Goal: Transaction & Acquisition: Purchase product/service

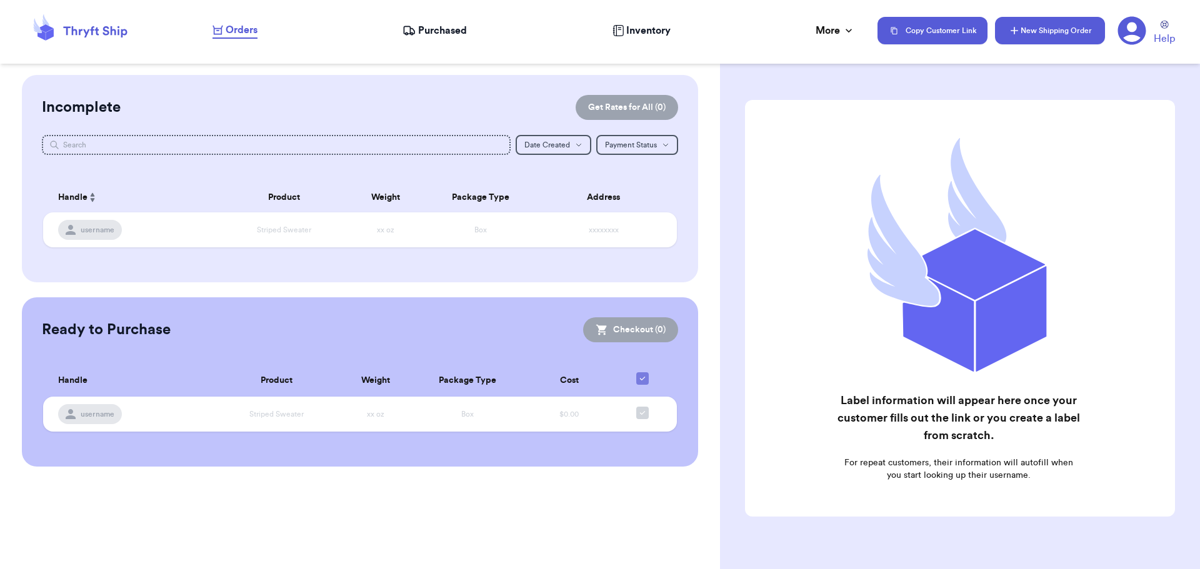
click at [1054, 30] on button "New Shipping Order" at bounding box center [1050, 30] width 110 height 27
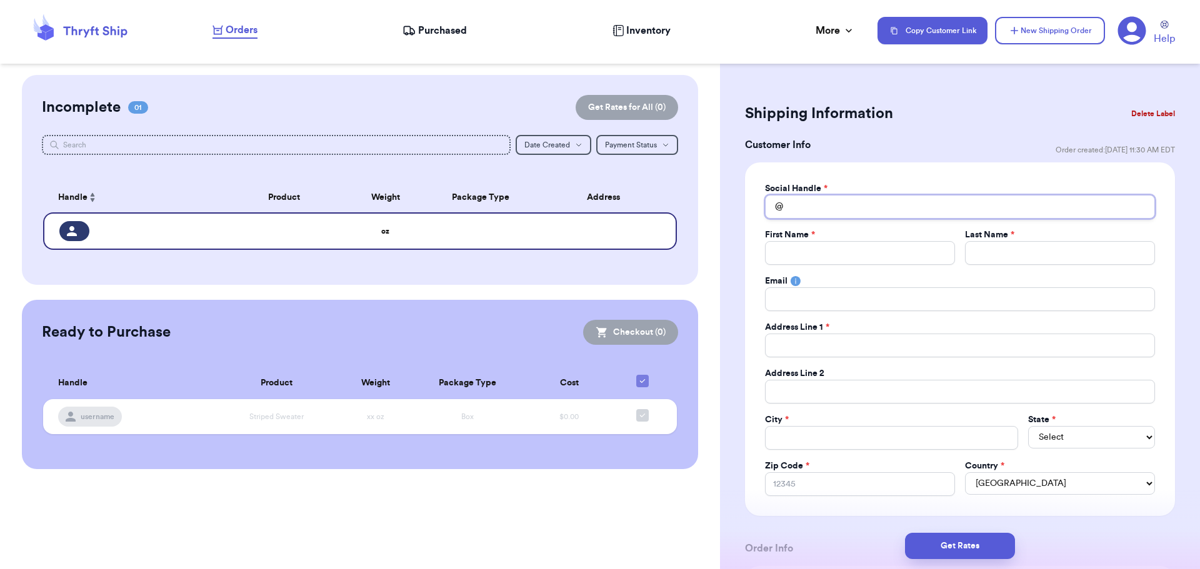
click at [924, 202] on input "Total Amount Paid" at bounding box center [960, 207] width 390 height 24
type input "f"
type input "fe"
type input "fel"
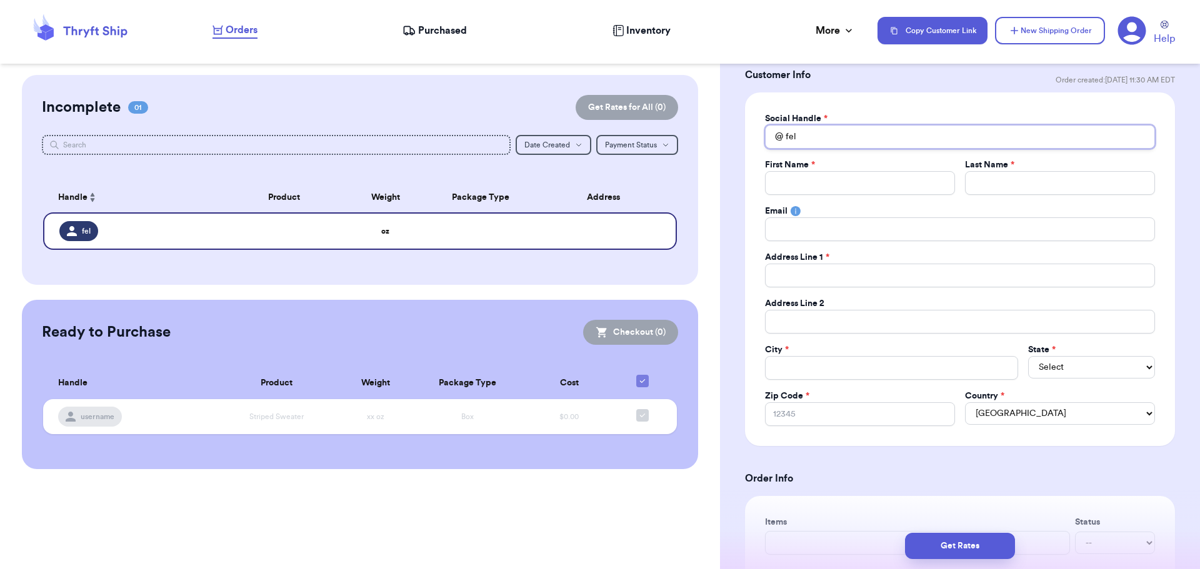
scroll to position [71, 0]
type input "feli"
type input "fel"
type input "fe"
type input "f"
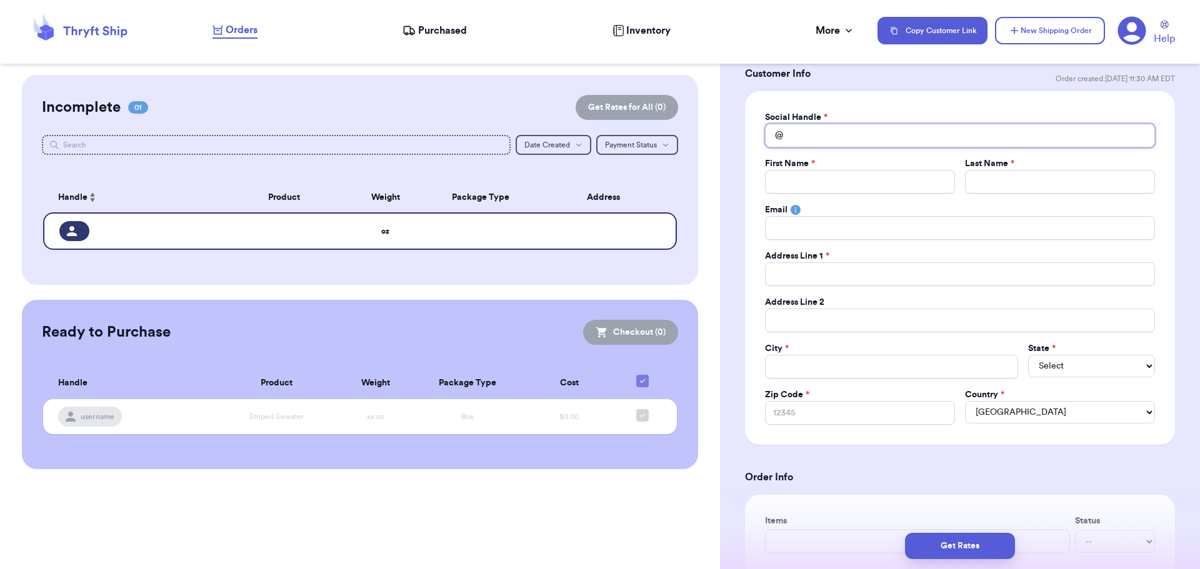
type input "f"
type input "fe"
type input "fel"
type input "feli"
type input "felic"
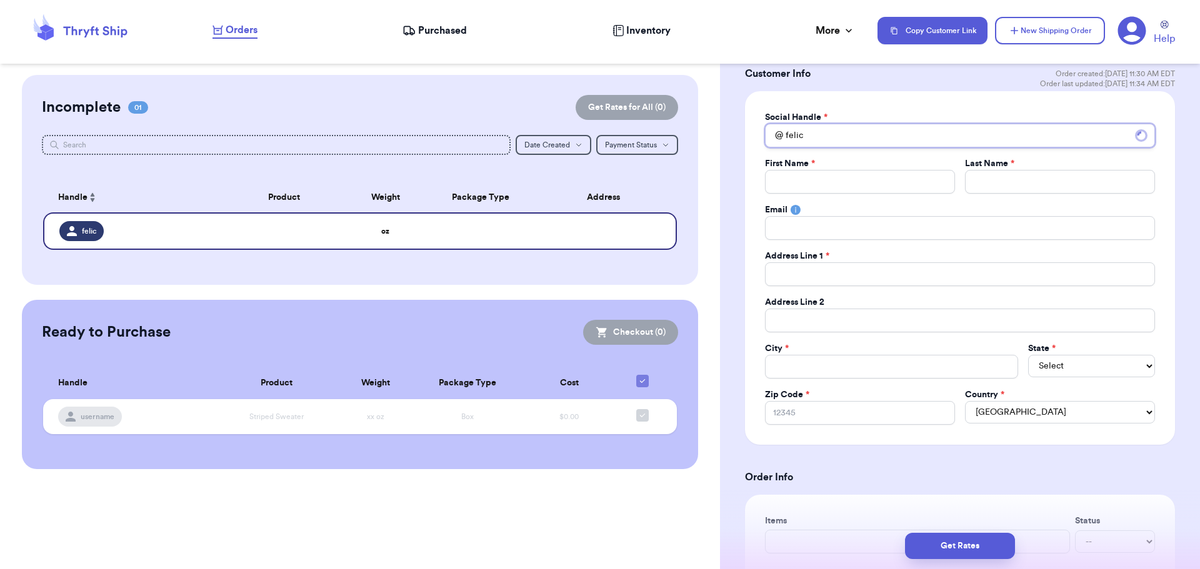
type input "felici"
type input "felicit"
type input "felicity"
type input "felicity."
type input "felicity.n"
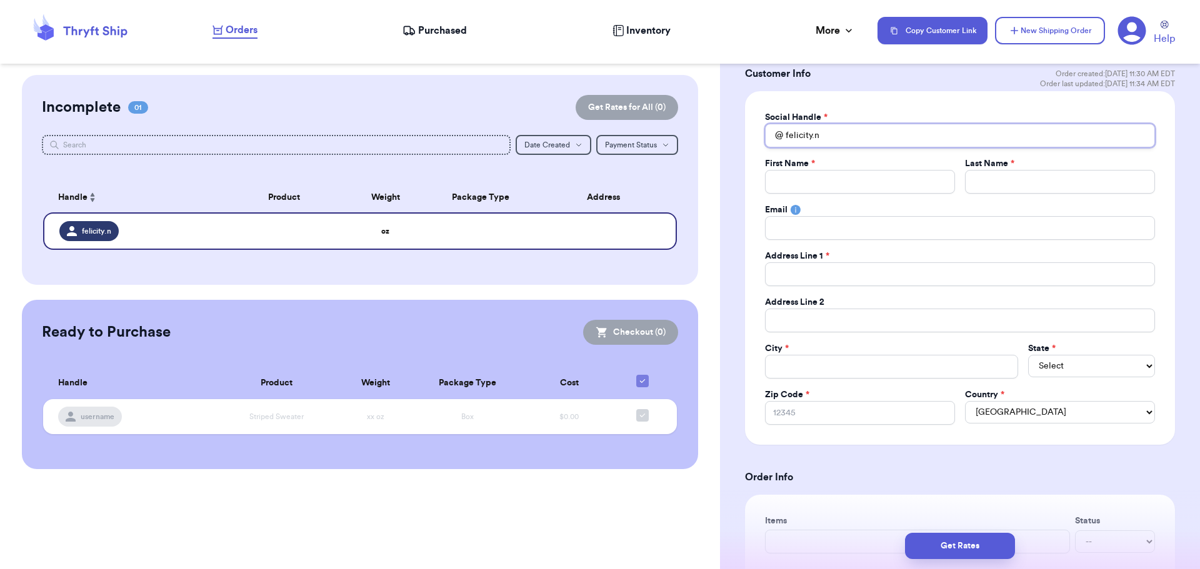
type input "[DOMAIN_NAME]"
type input "felicity.nad"
type input "felicity.nadi"
type input "felicity.[PERSON_NAME]"
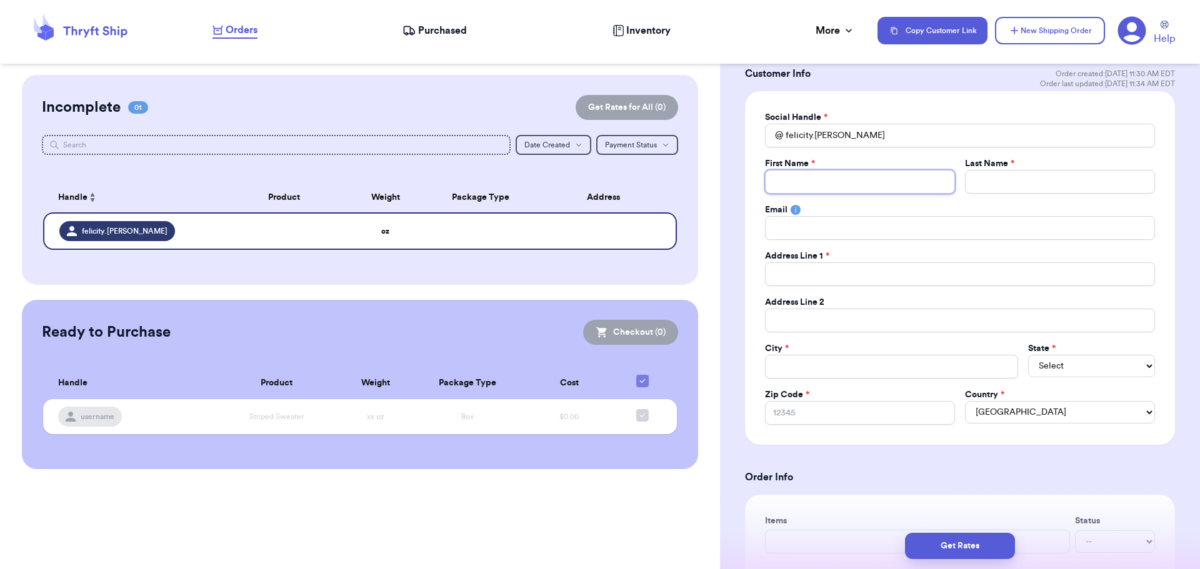
click at [859, 181] on input "Total Amount Paid" at bounding box center [860, 182] width 190 height 24
type input "F"
type input "Fe"
type input "Fel"
type input "Feli"
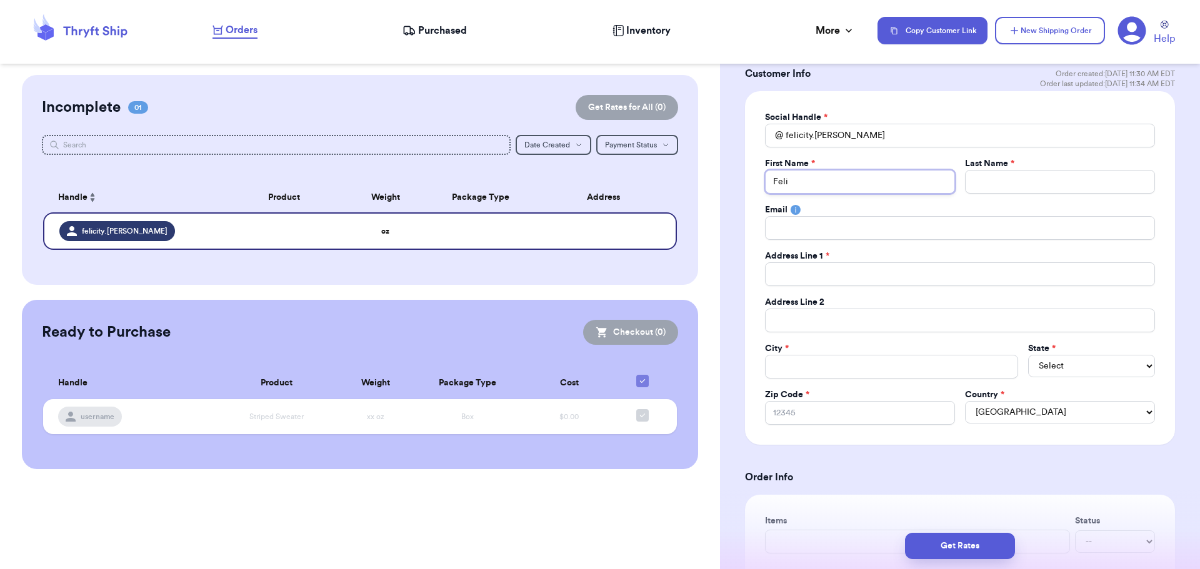
type input "Felic"
type input "Felici"
type input "Felicit"
type input "[PERSON_NAME]"
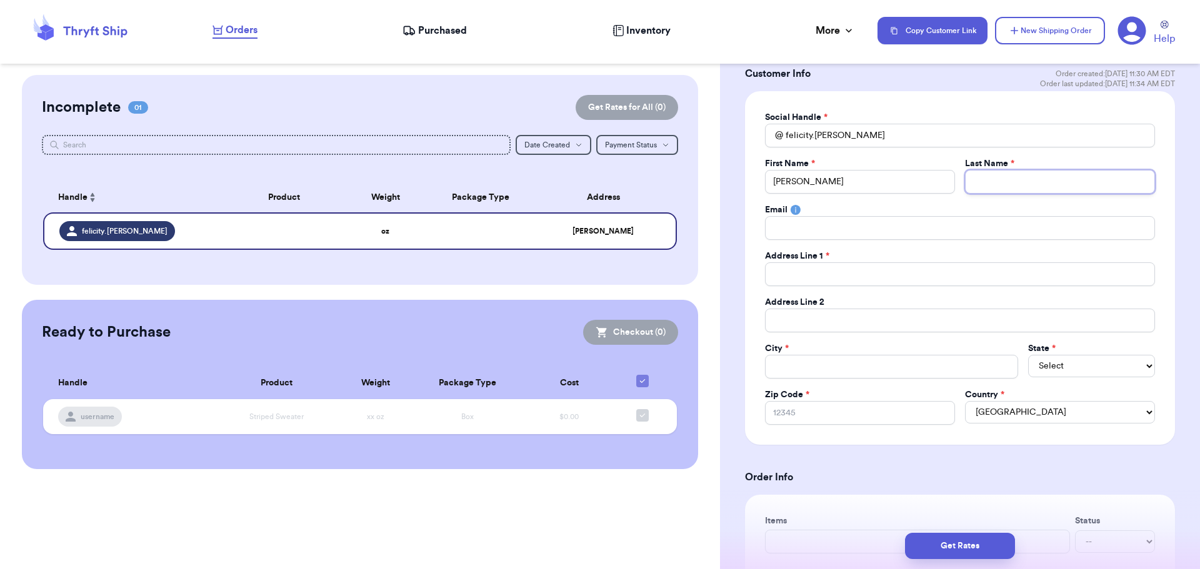
type input "N"
type input "Na"
type input "[PERSON_NAME]"
type input "Nadi"
type input "[PERSON_NAME]"
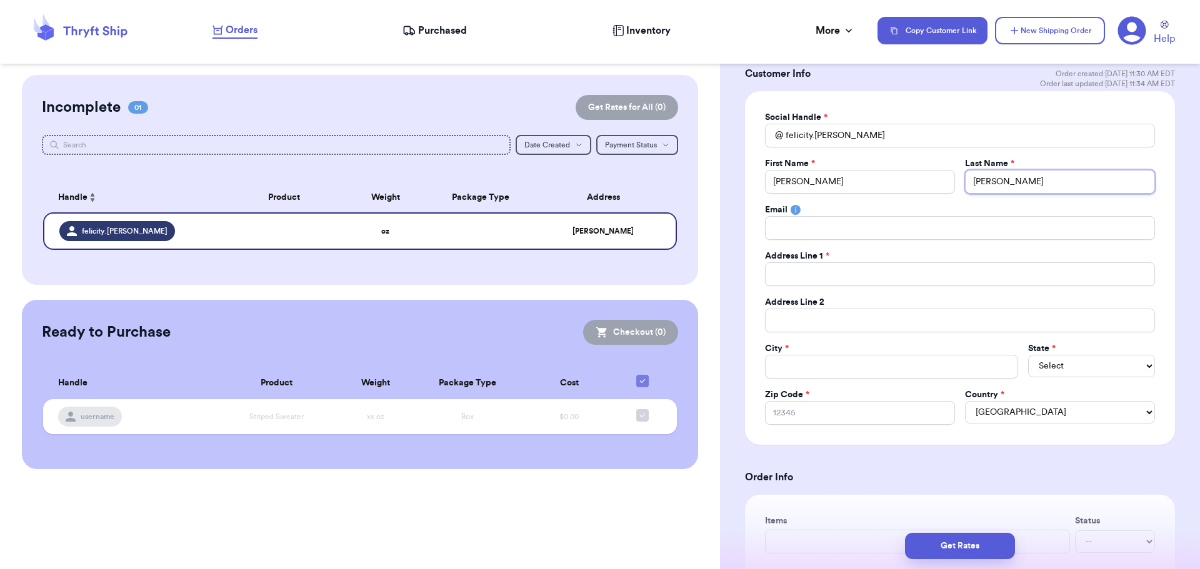
type input "[PERSON_NAME]"
click at [815, 272] on input "Total Amount Paid" at bounding box center [960, 274] width 390 height 24
paste input "PO Box 976"
type input "PO Box 976"
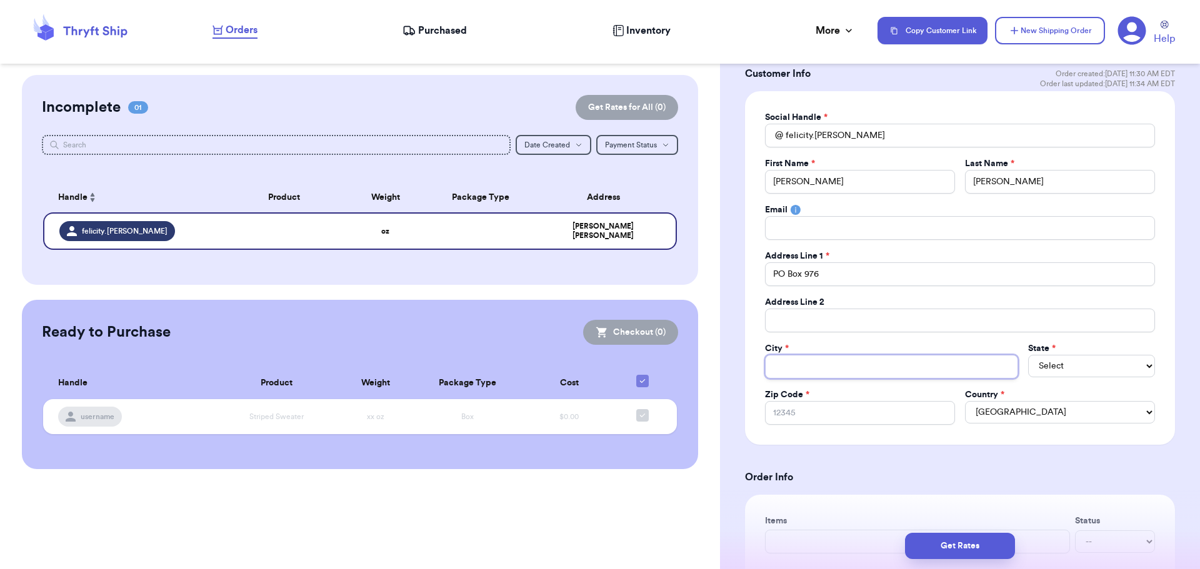
click at [802, 372] on input "Total Amount Paid" at bounding box center [891, 367] width 253 height 24
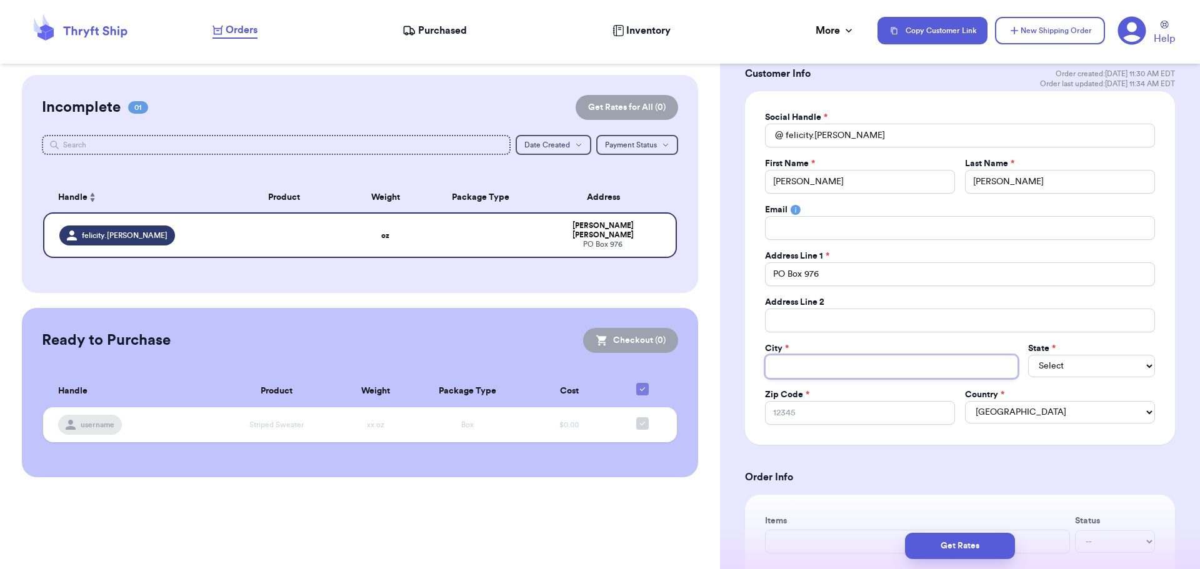
type input "F"
type input "Fo"
type input "For"
type input "Fort"
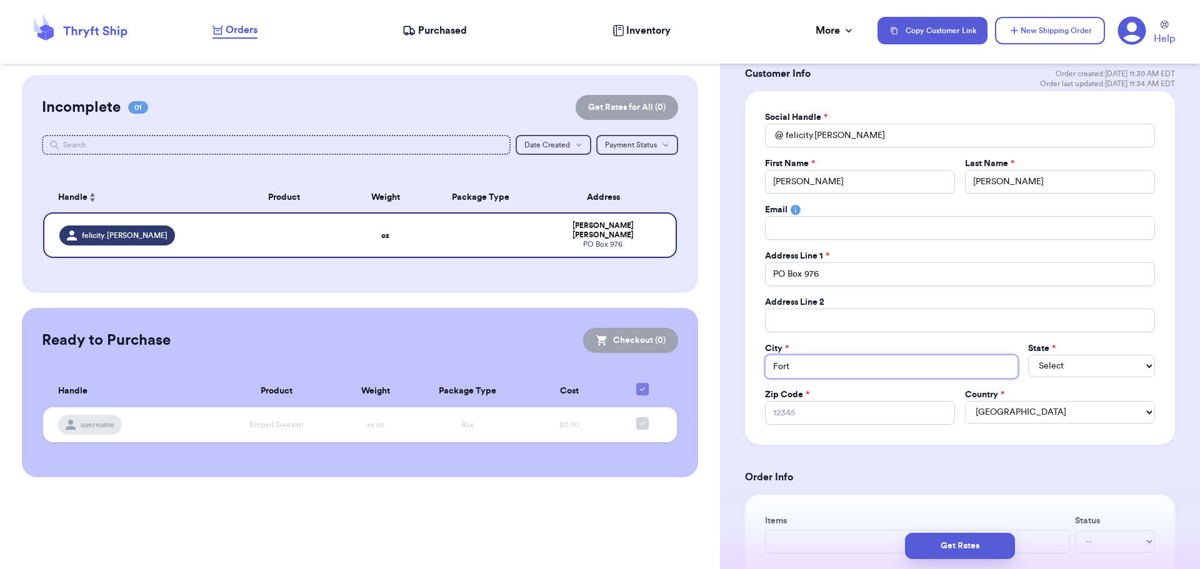
type input "Fort o"
type input "Fort on"
type input "Fort one"
type input "Fort on"
type input "Fort o"
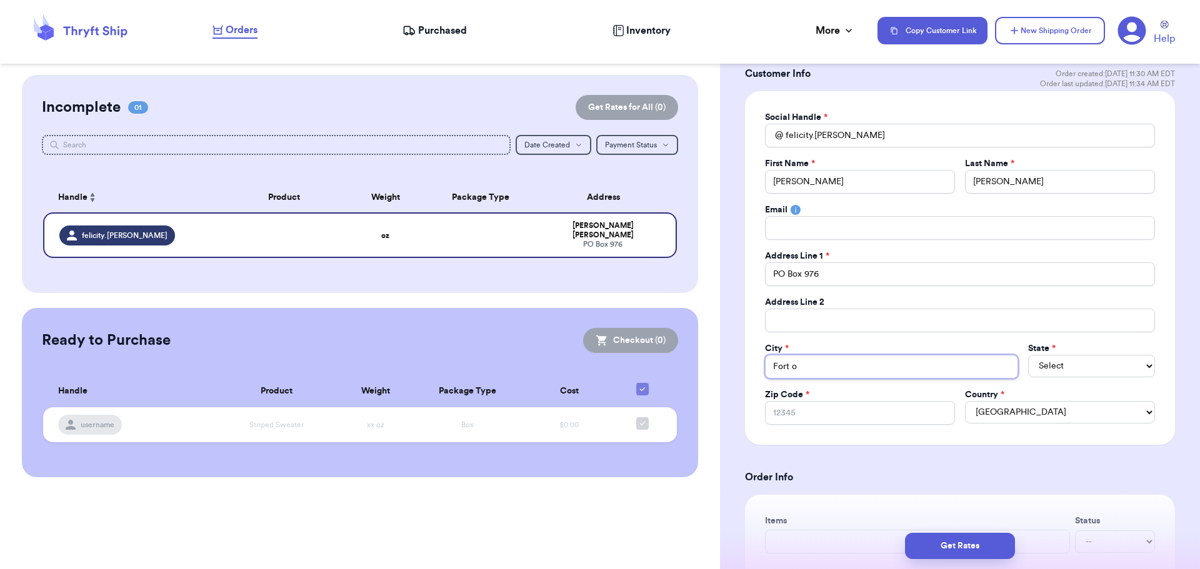
type input "Fort"
type input "Fort J"
type input "Fort Jo"
type input "Fort [PERSON_NAME]"
type input "Fort Jone"
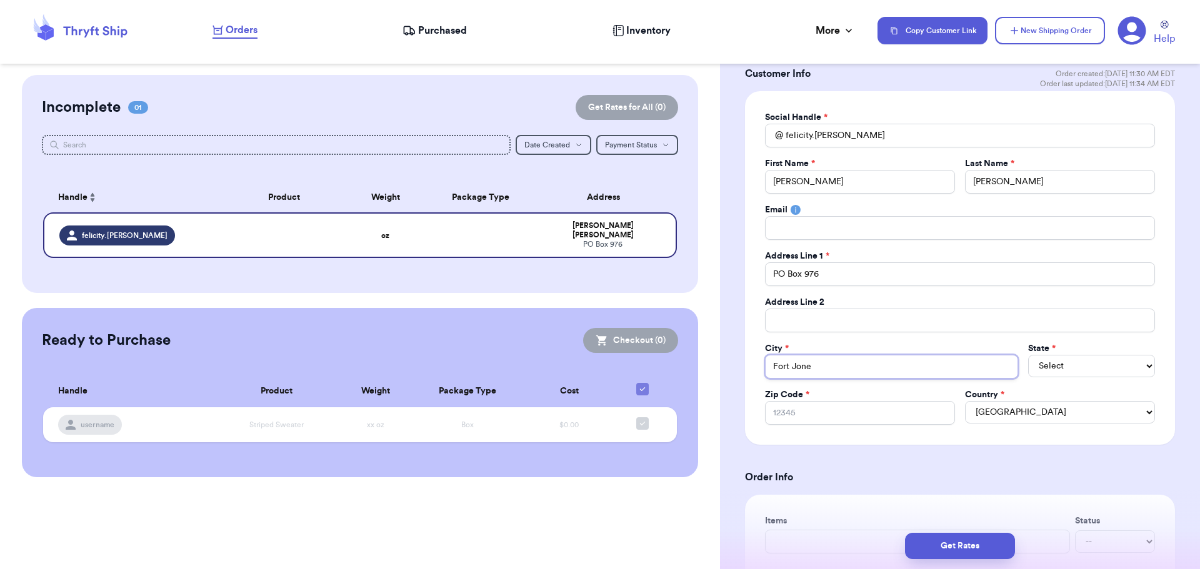
type input "Fort [PERSON_NAME]"
click at [1073, 367] on select "Select AL AK AZ AR CA CO [GEOGRAPHIC_DATA] DE DC [GEOGRAPHIC_DATA] [GEOGRAPHIC_…" at bounding box center [1091, 366] width 127 height 22
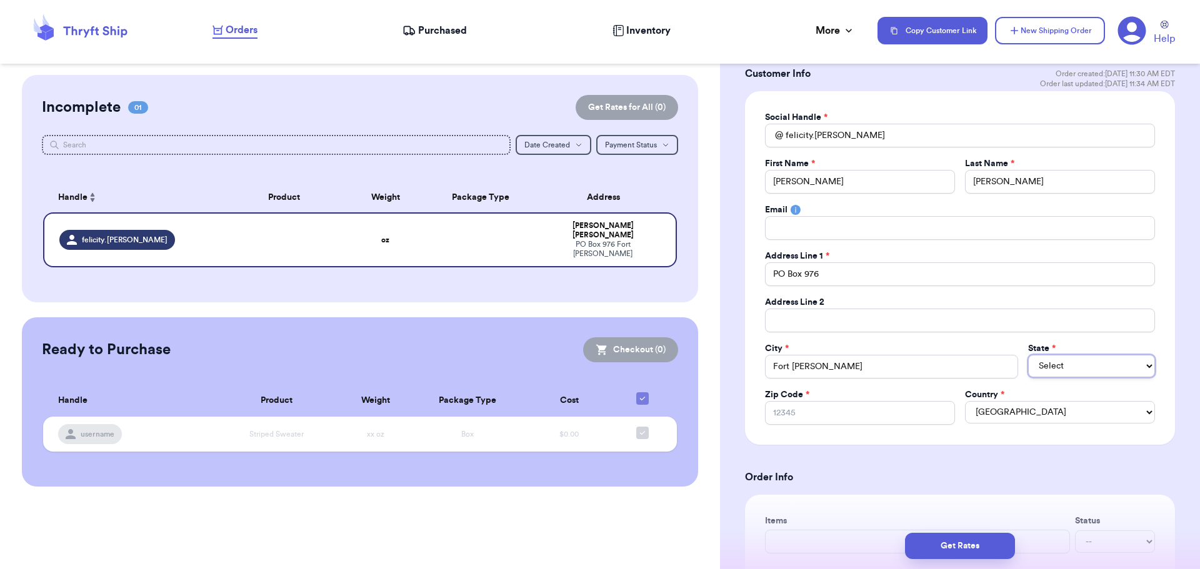
select select "CA"
click at [1028, 355] on select "Select AL AK AZ AR CA CO [GEOGRAPHIC_DATA] DE DC [GEOGRAPHIC_DATA] [GEOGRAPHIC_…" at bounding box center [1091, 366] width 127 height 22
click at [792, 409] on input "Zip Code *" at bounding box center [860, 413] width 190 height 24
type input "9"
type input "96"
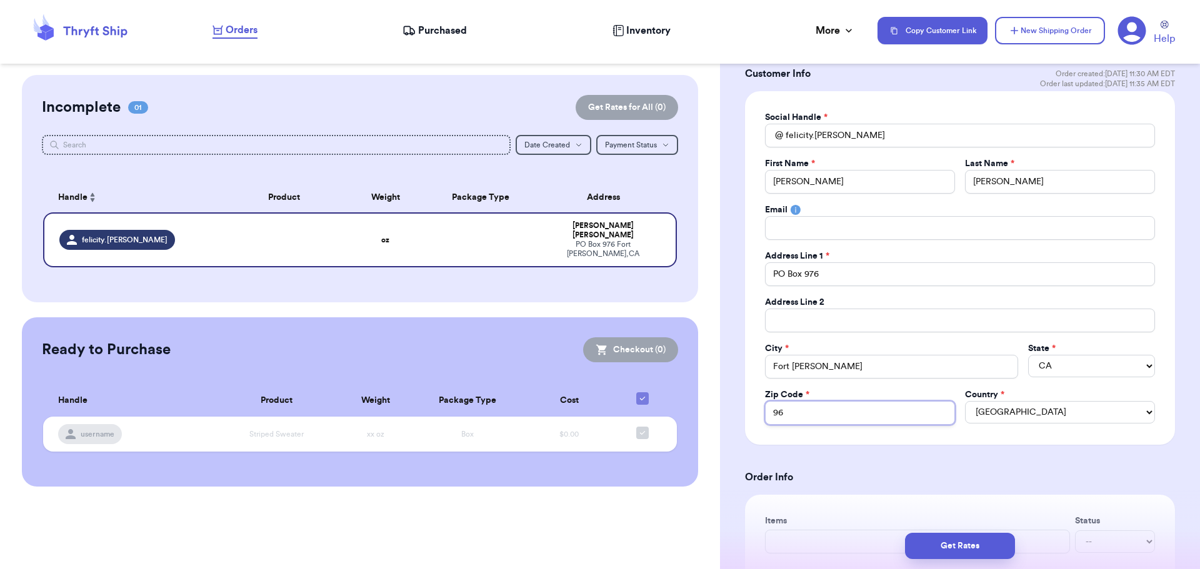
type input "960"
type input "9603"
type input "96032"
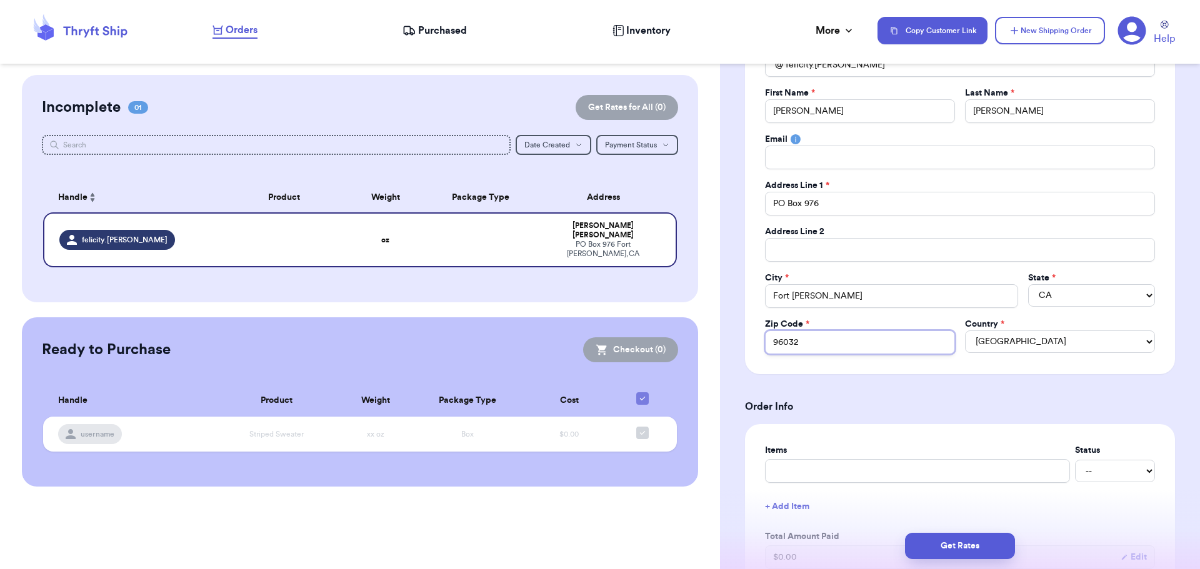
type input "96032"
click at [838, 474] on input "text" at bounding box center [917, 471] width 305 height 24
type input "B"
type input "Bo"
type input "Boo"
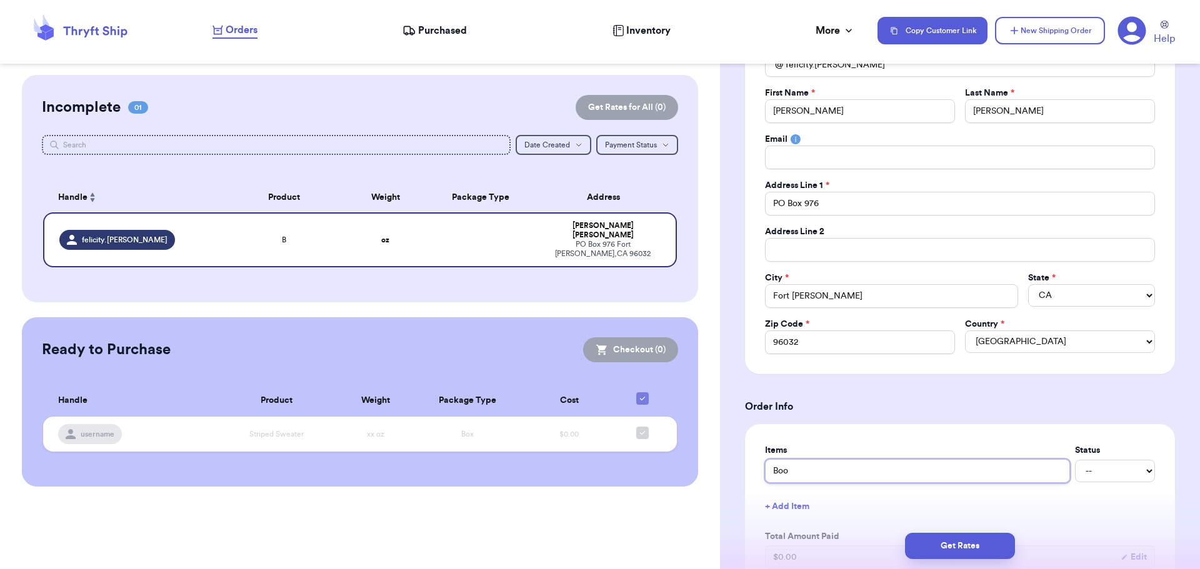
type input "Book"
type input "Books"
click at [1096, 487] on div "Items Status Books -- Paid Owes + Add Item Total Amount Paid $ 0.00 Edit Total …" at bounding box center [960, 531] width 390 height 174
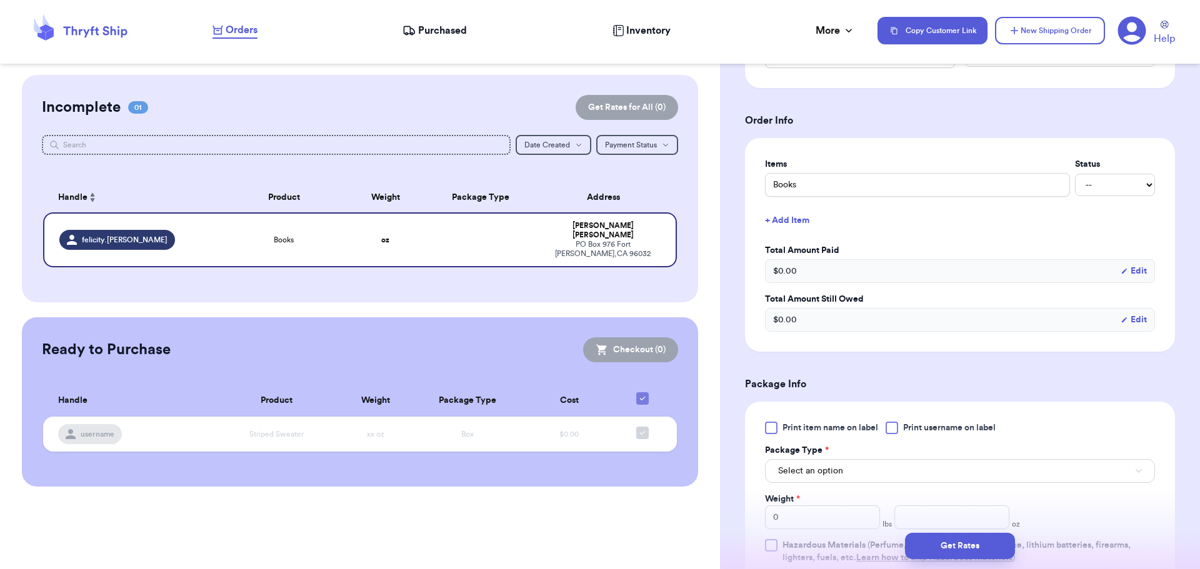
scroll to position [432, 0]
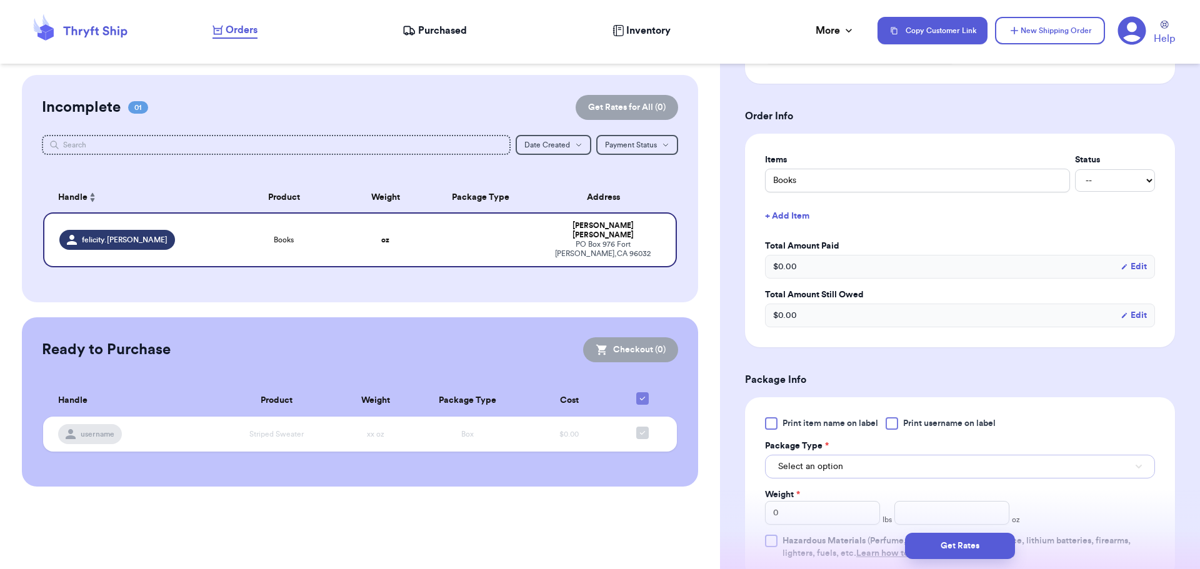
click at [802, 467] on span "Select an option" at bounding box center [810, 467] width 65 height 12
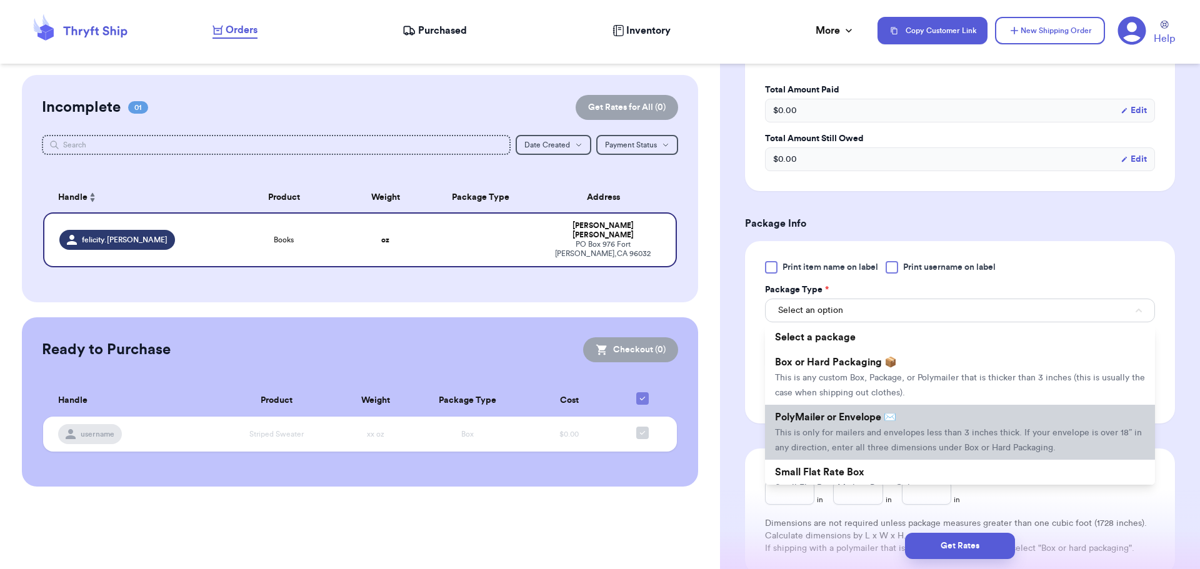
click at [801, 426] on li "PolyMailer or Envelope ✉️ This is only for mailers and envelopes less than 3 in…" at bounding box center [960, 432] width 390 height 55
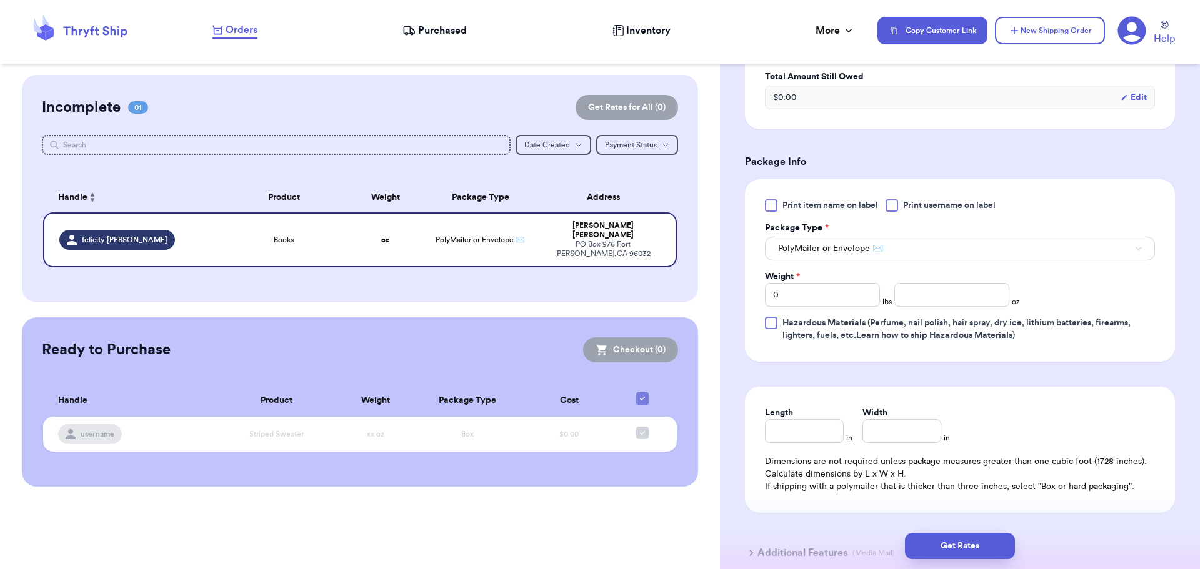
scroll to position [687, 0]
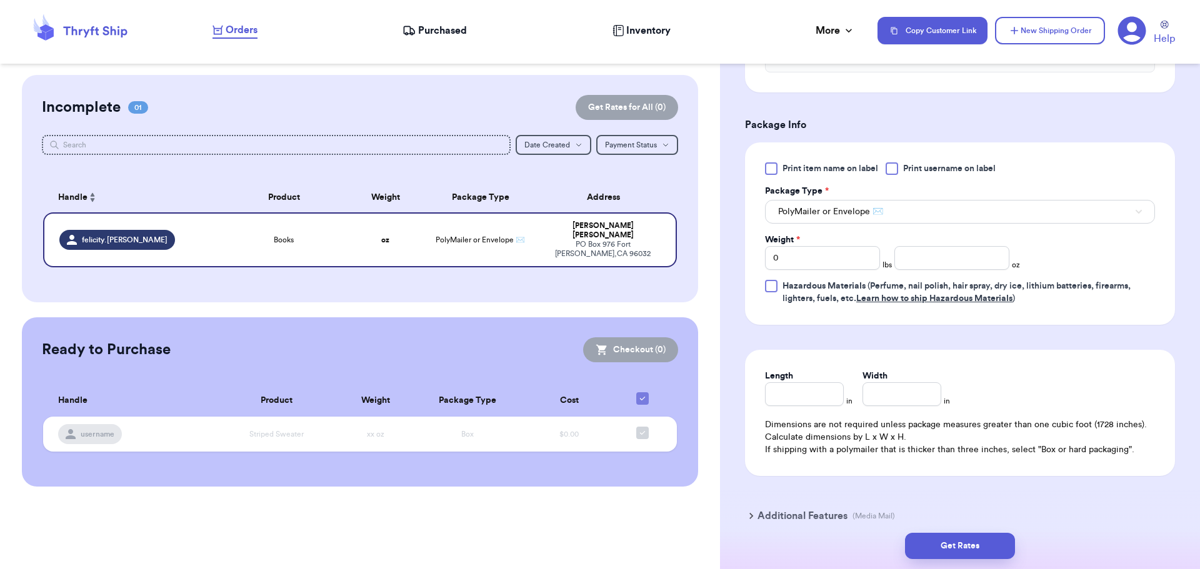
click at [792, 244] on label "Weight *" at bounding box center [782, 240] width 35 height 12
click at [792, 246] on input "0" at bounding box center [822, 258] width 115 height 24
type input "09"
type input "4"
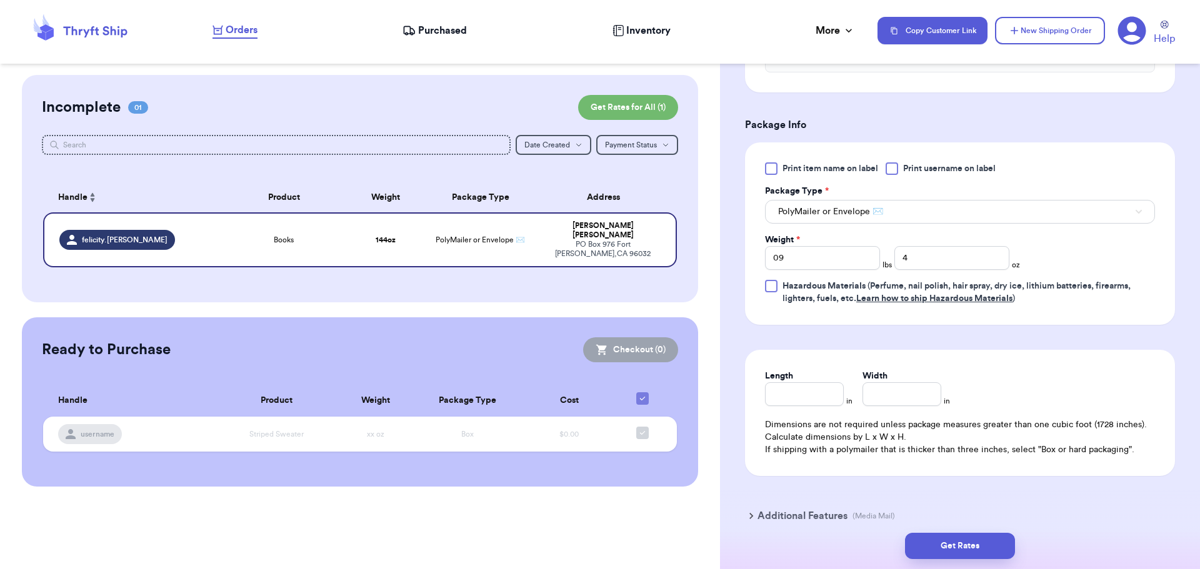
click at [849, 511] on div "Additional Features (Media Mail)" at bounding box center [952, 516] width 430 height 30
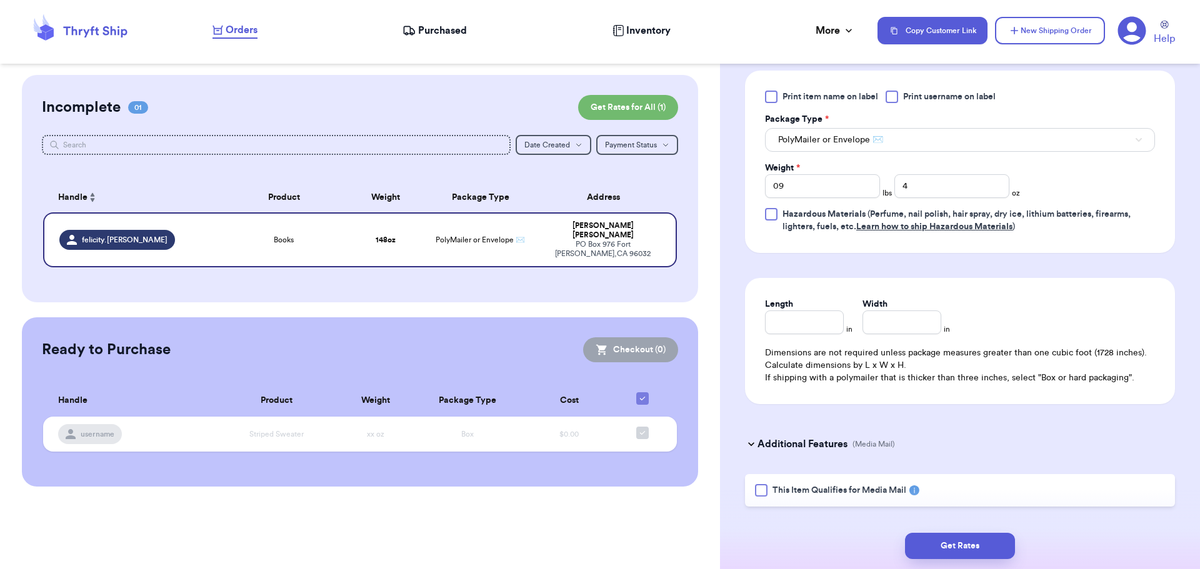
scroll to position [761, 0]
click at [766, 492] on div at bounding box center [761, 488] width 12 height 12
click at [0, 0] on input "This Item Qualifies for Media Mail" at bounding box center [0, 0] width 0 height 0
click at [966, 537] on button "Get Rates" at bounding box center [960, 546] width 110 height 26
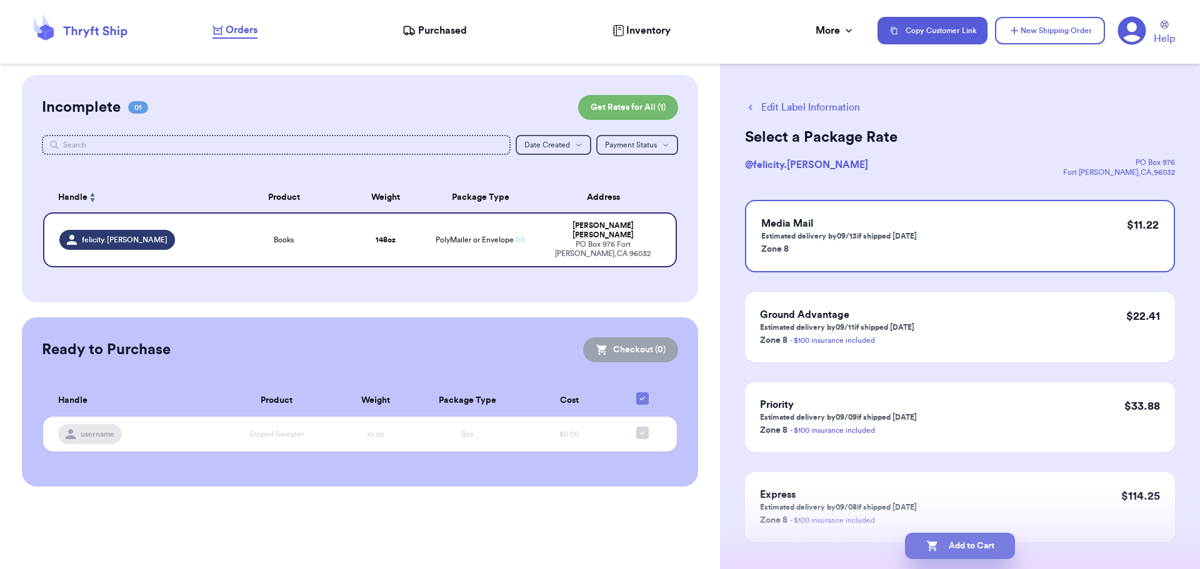
click at [966, 537] on button "Add to Cart" at bounding box center [960, 546] width 110 height 26
checkbox input "true"
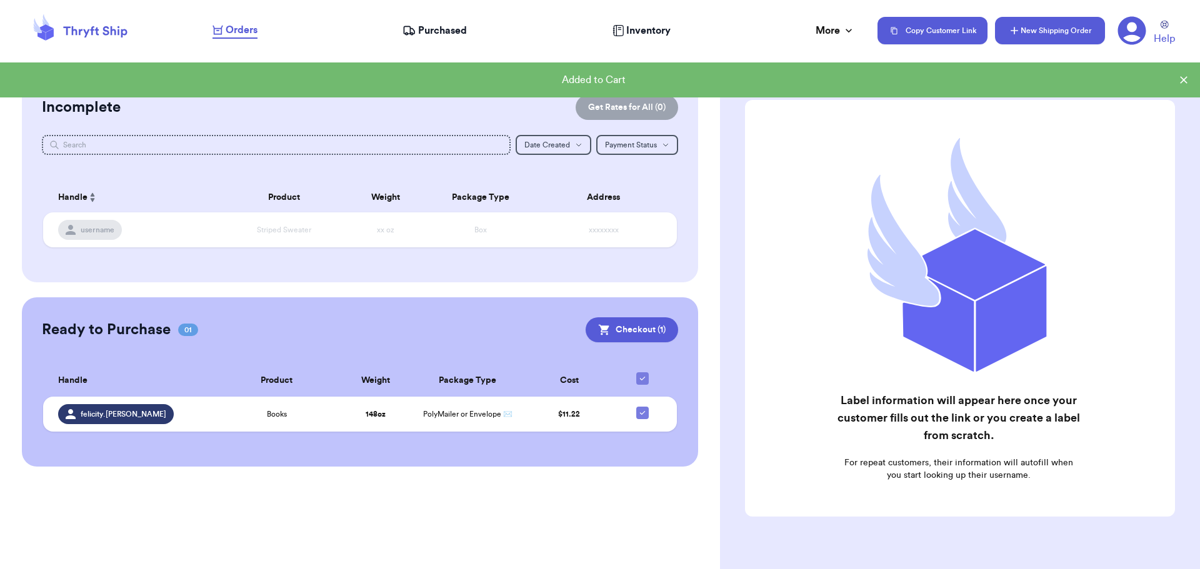
click at [1020, 22] on button "New Shipping Order" at bounding box center [1050, 30] width 110 height 27
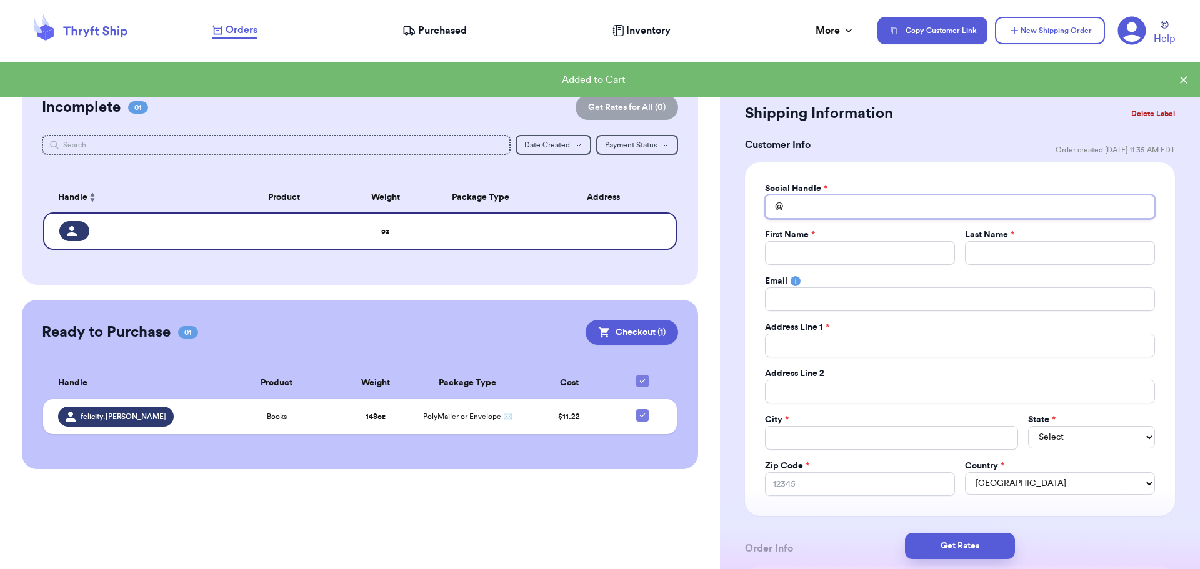
click at [904, 213] on input "Total Amount Paid" at bounding box center [960, 207] width 390 height 24
type input "f"
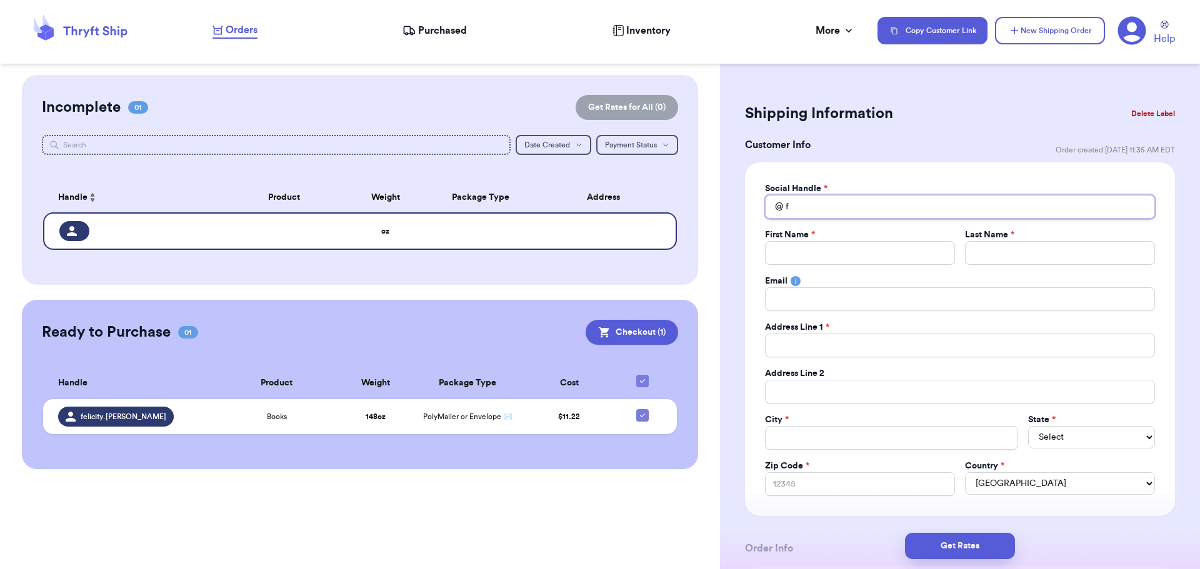
type input "fe"
type input "fel"
type input "feli"
type input "felic"
type input "felici"
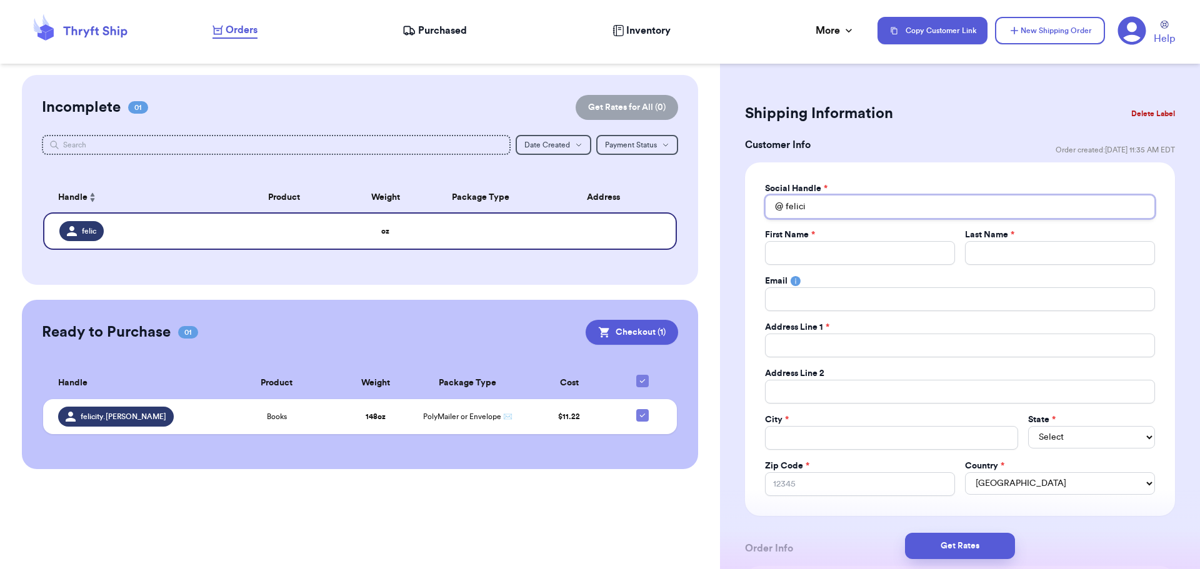
type input "felicit"
type input "felicity"
type input "felicity."
type input "felicity.n"
type input "[DOMAIN_NAME]"
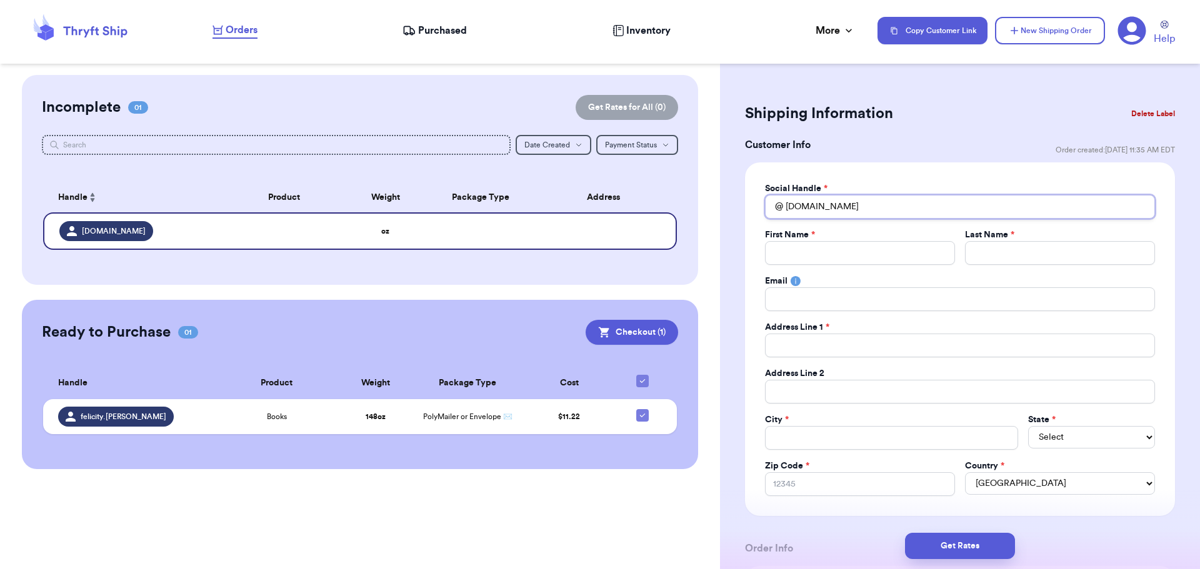
type input "felicity.nad"
type input "felicity.nadi"
type input "felicity.[PERSON_NAME]"
click at [804, 251] on input "Total Amount Paid" at bounding box center [860, 253] width 190 height 24
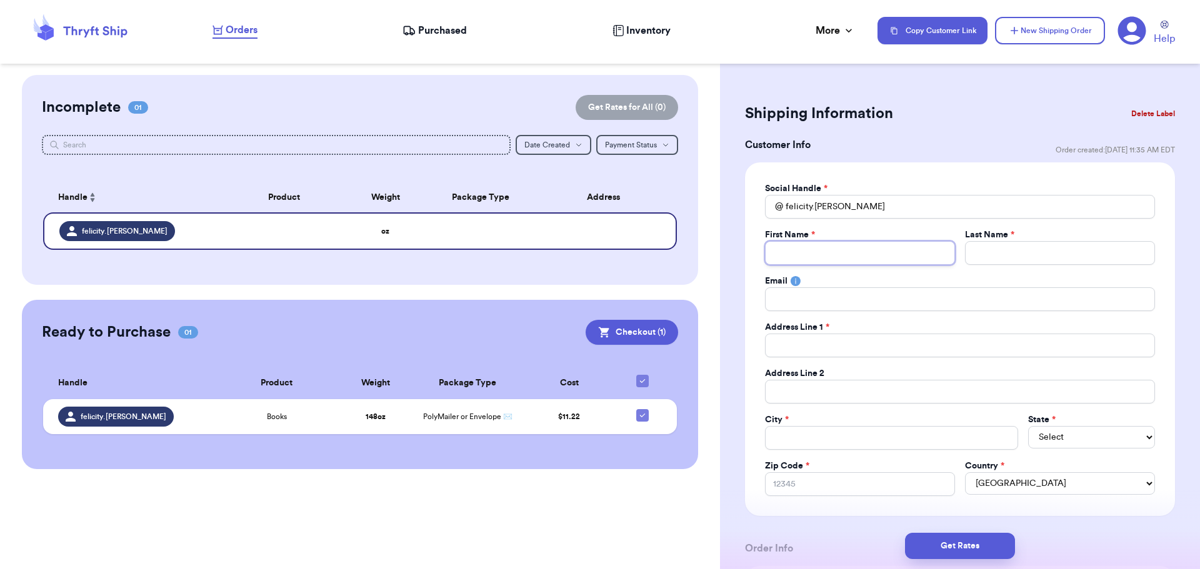
type input "F"
type input "Fe"
type input "[PERSON_NAME]"
click at [985, 250] on input "Total Amount Paid" at bounding box center [1060, 253] width 190 height 24
type input "N"
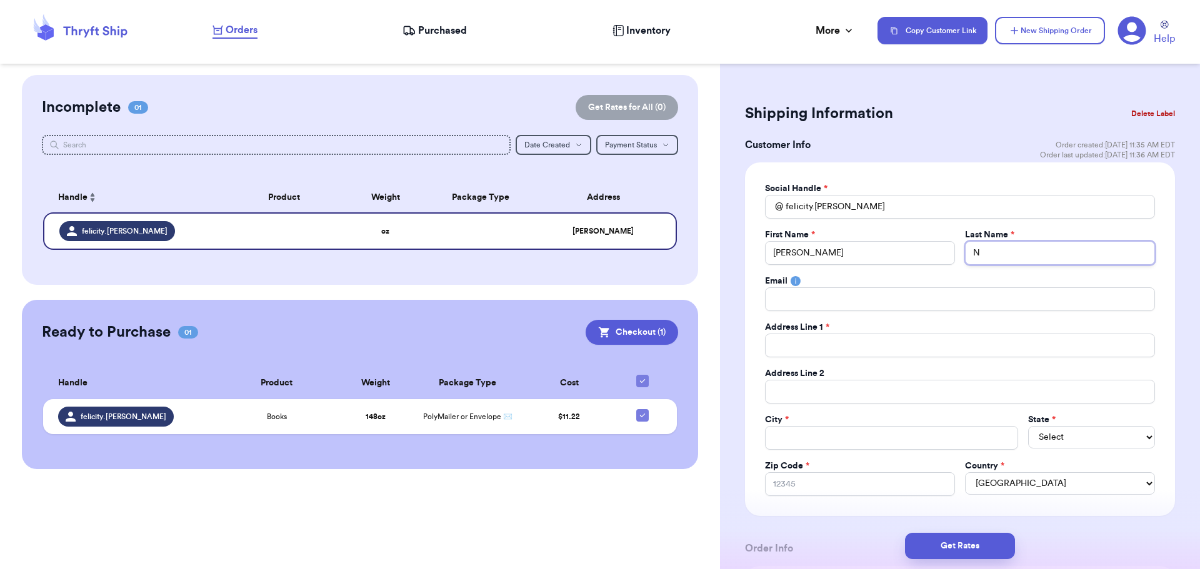
type input "Na"
type input "[PERSON_NAME]"
type input "Nadi"
type input "[PERSON_NAME]"
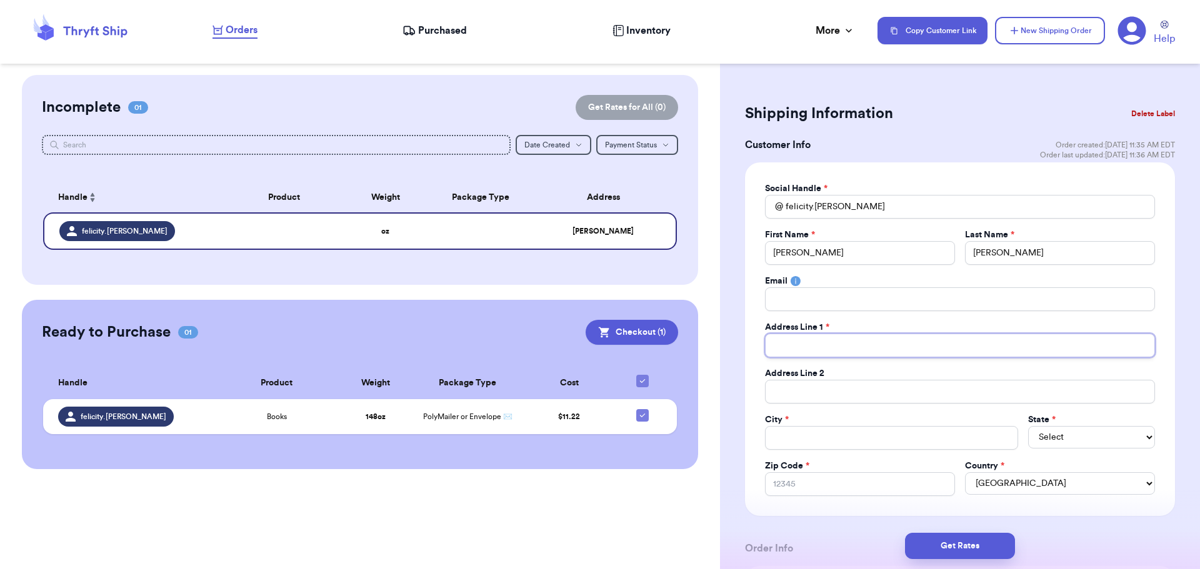
click at [907, 347] on input "Total Amount Paid" at bounding box center [960, 346] width 390 height 24
paste input "PO Box 976"
type input "PO Box 976"
click at [799, 439] on input "Total Amount Paid" at bounding box center [891, 438] width 253 height 24
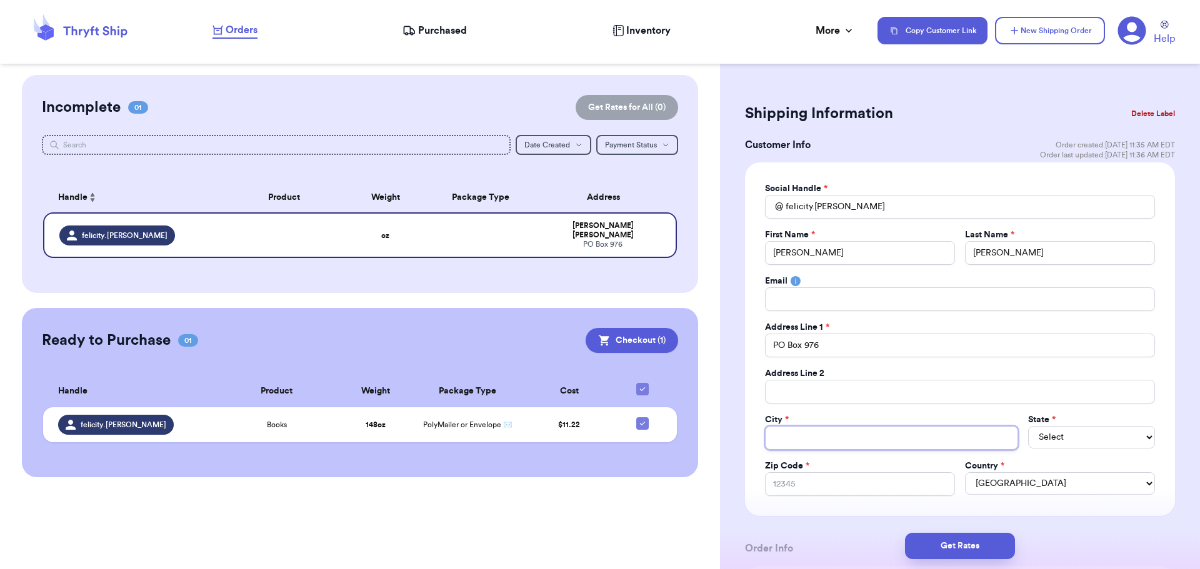
type input "F"
click at [1104, 435] on select "Select AL AK AZ AR CA CO [GEOGRAPHIC_DATA] DE DC [GEOGRAPHIC_DATA] [GEOGRAPHIC_…" at bounding box center [1091, 437] width 127 height 22
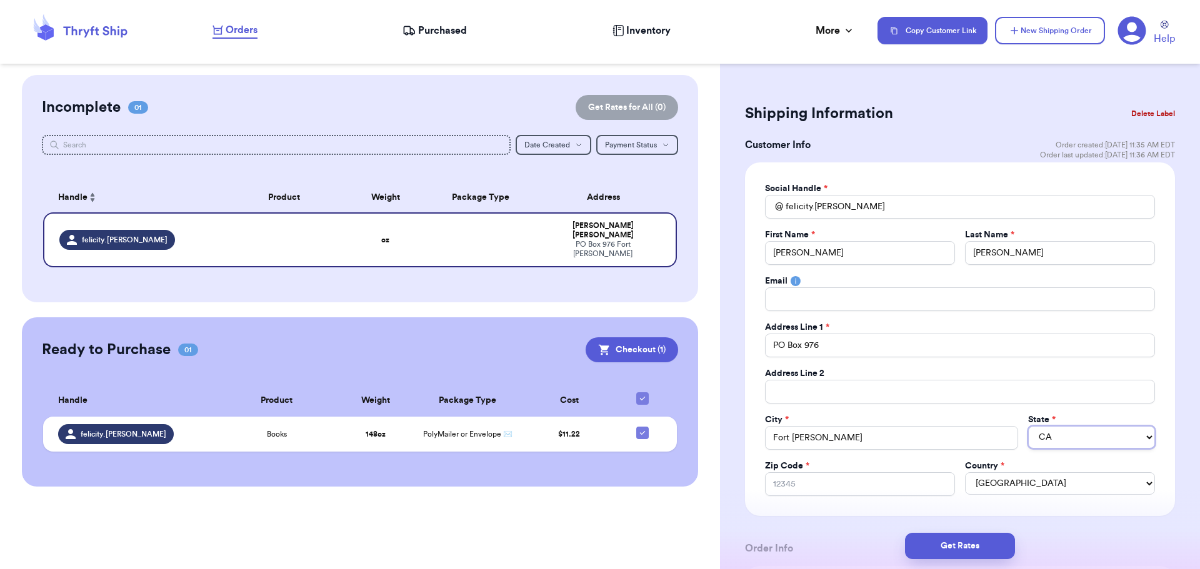
click at [1028, 426] on select "Select AL AK AZ AR CA CO [GEOGRAPHIC_DATA] DE DC [GEOGRAPHIC_DATA] [GEOGRAPHIC_…" at bounding box center [1091, 437] width 127 height 22
click at [840, 482] on input "Zip Code *" at bounding box center [860, 484] width 190 height 24
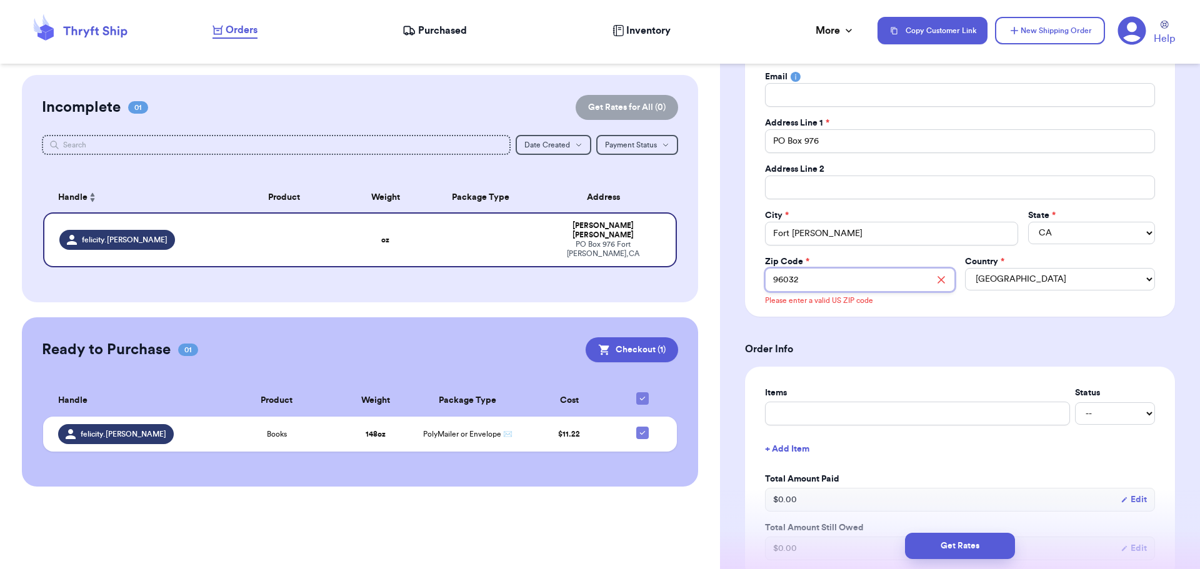
scroll to position [234, 0]
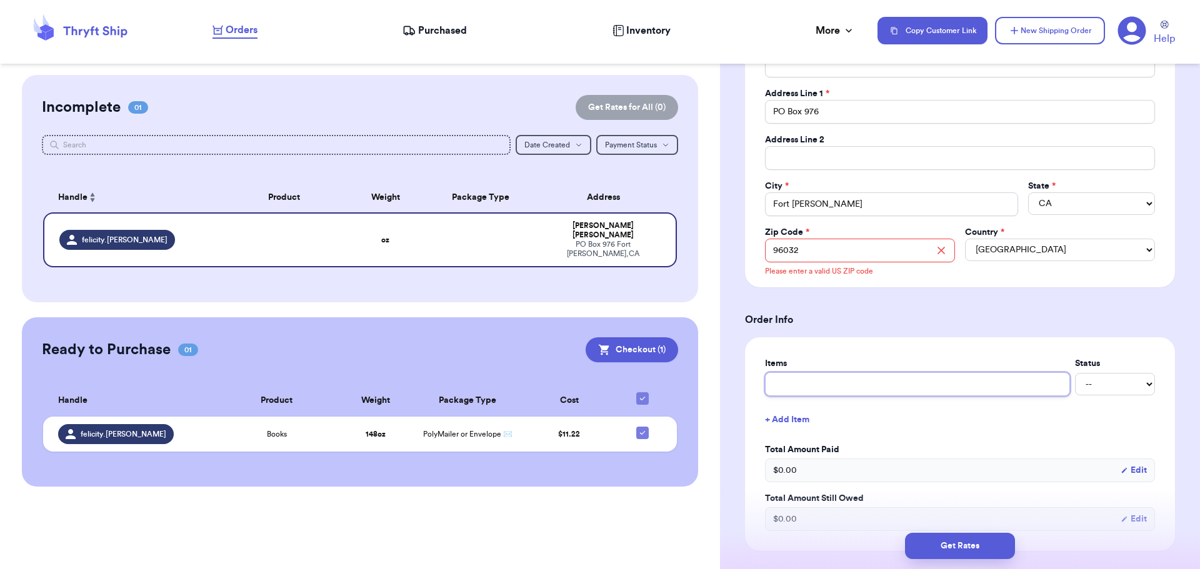
click at [810, 381] on input "text" at bounding box center [917, 384] width 305 height 24
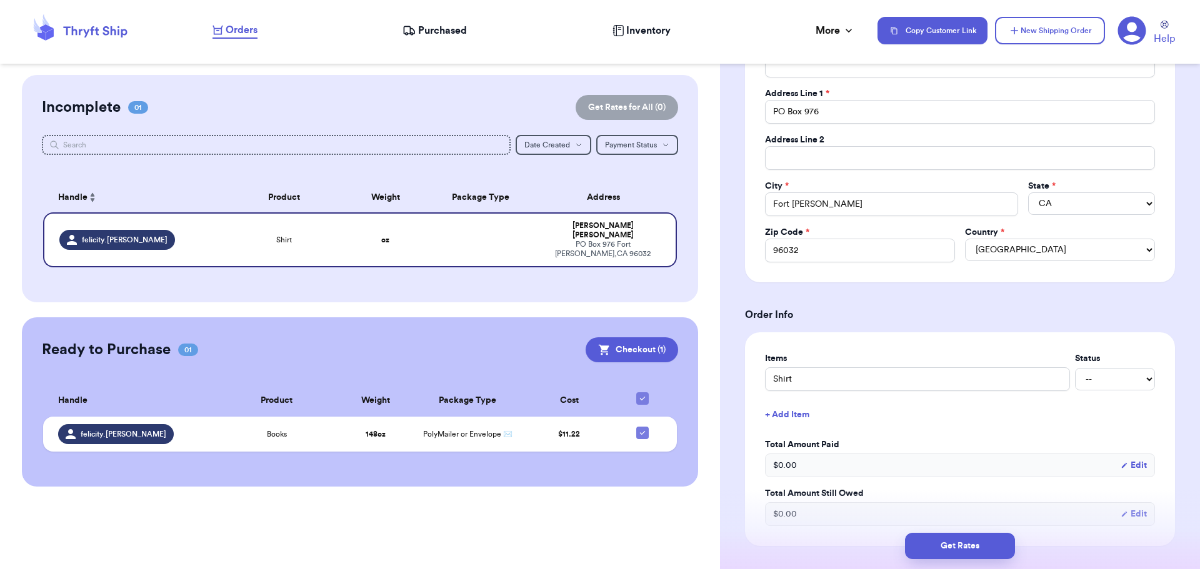
click at [1096, 366] on div "Items Status Shirt -- Paid Owes" at bounding box center [960, 371] width 390 height 39
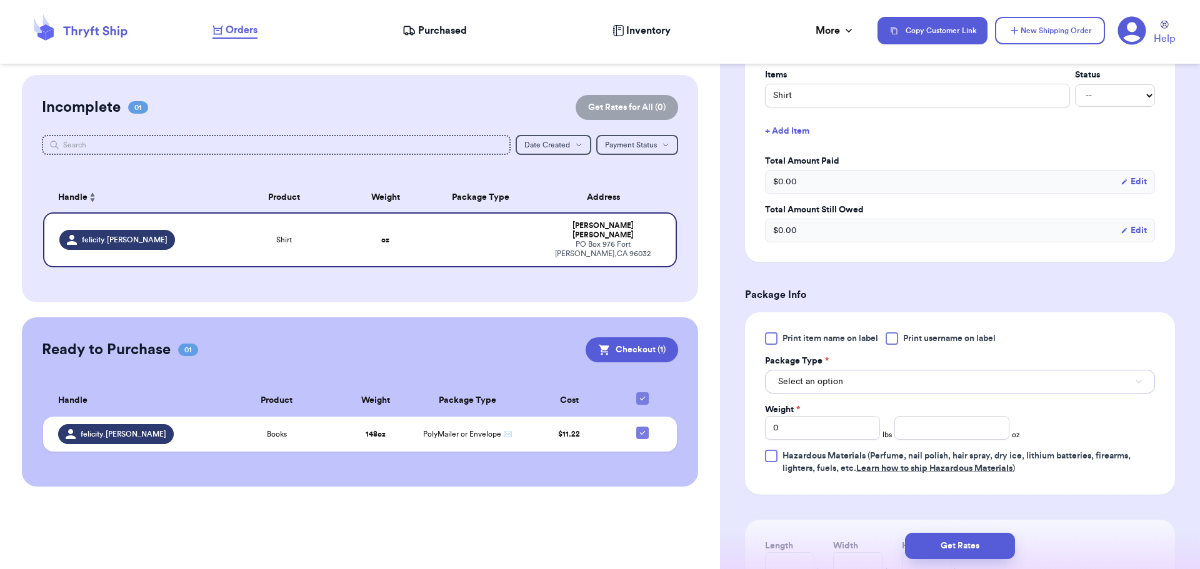
click at [834, 386] on span "Select an option" at bounding box center [810, 382] width 65 height 12
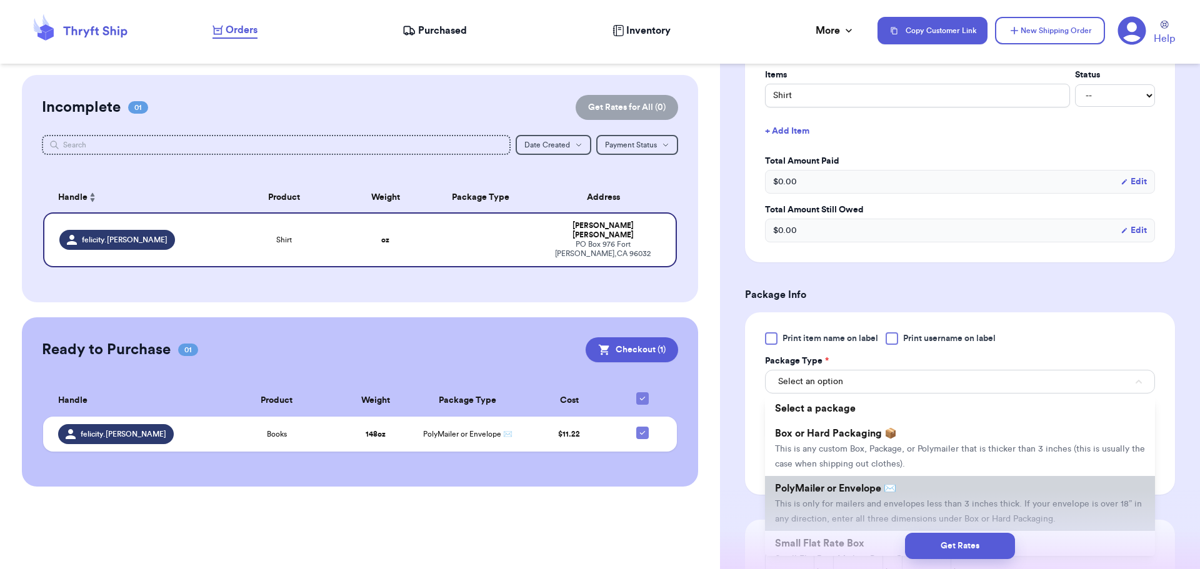
click at [843, 502] on span "This is only for mailers and envelopes less than 3 inches thick. If your envelo…" at bounding box center [958, 512] width 367 height 24
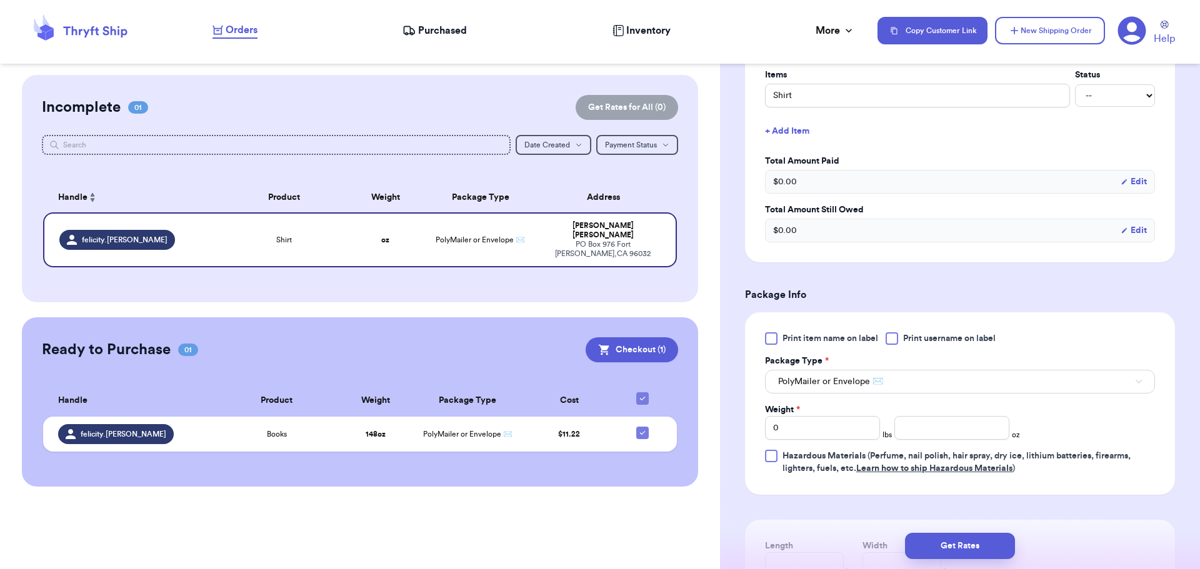
scroll to position [532, 0]
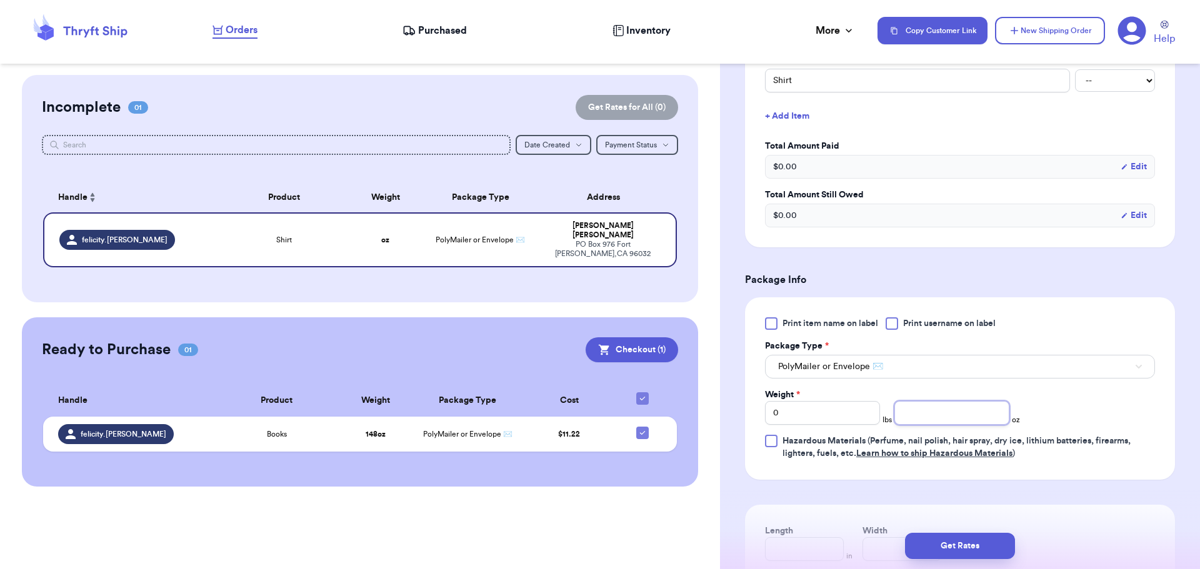
click at [922, 417] on input "number" at bounding box center [951, 413] width 115 height 24
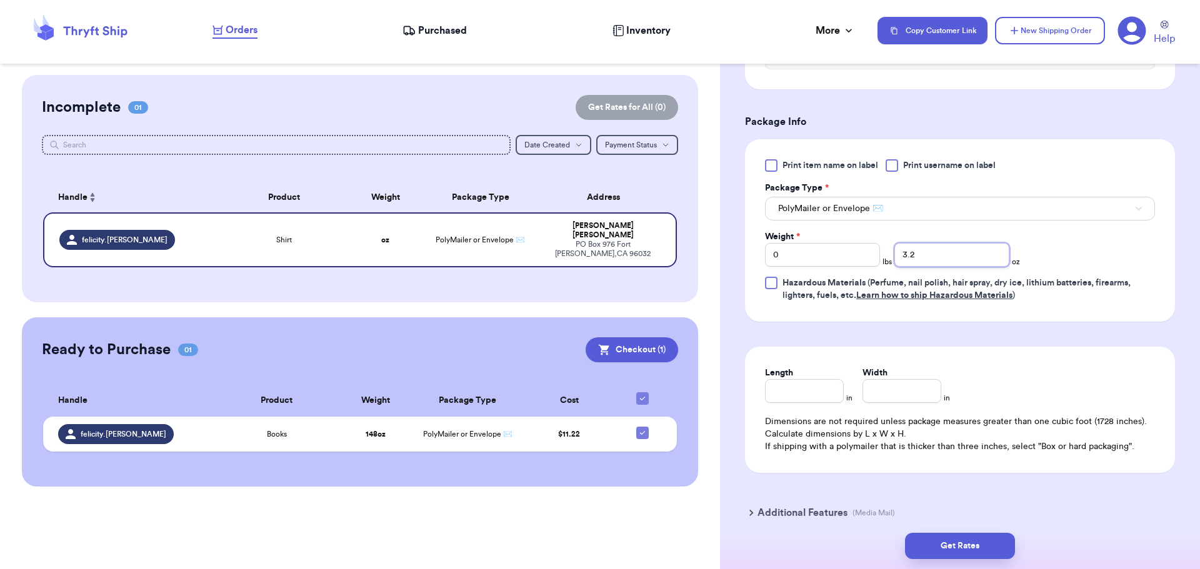
scroll to position [747, 0]
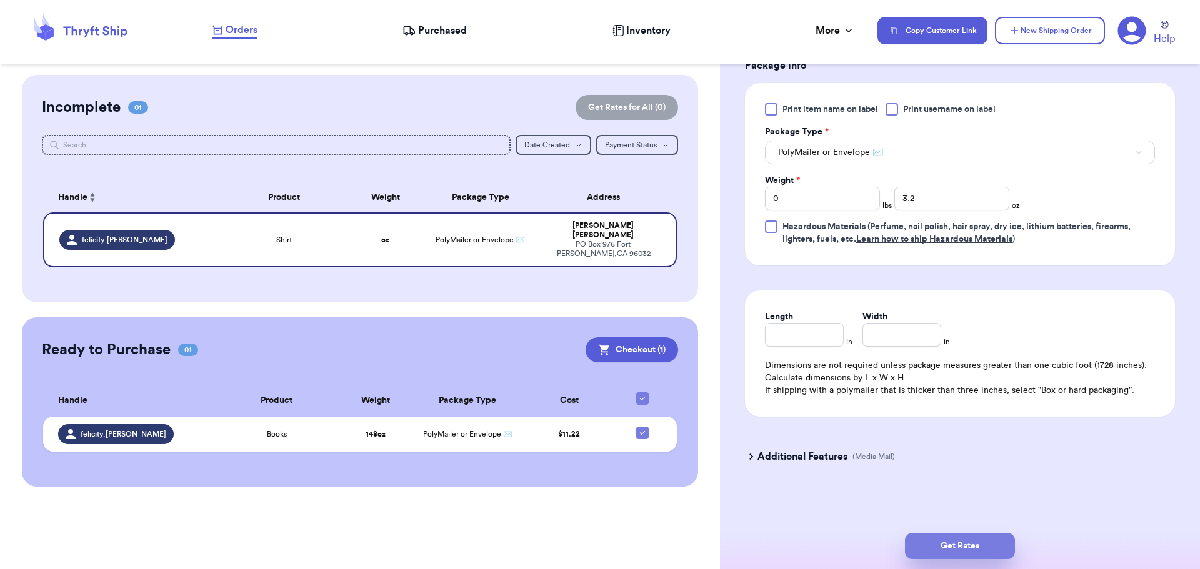
click at [945, 556] on button "Get Rates" at bounding box center [960, 546] width 110 height 26
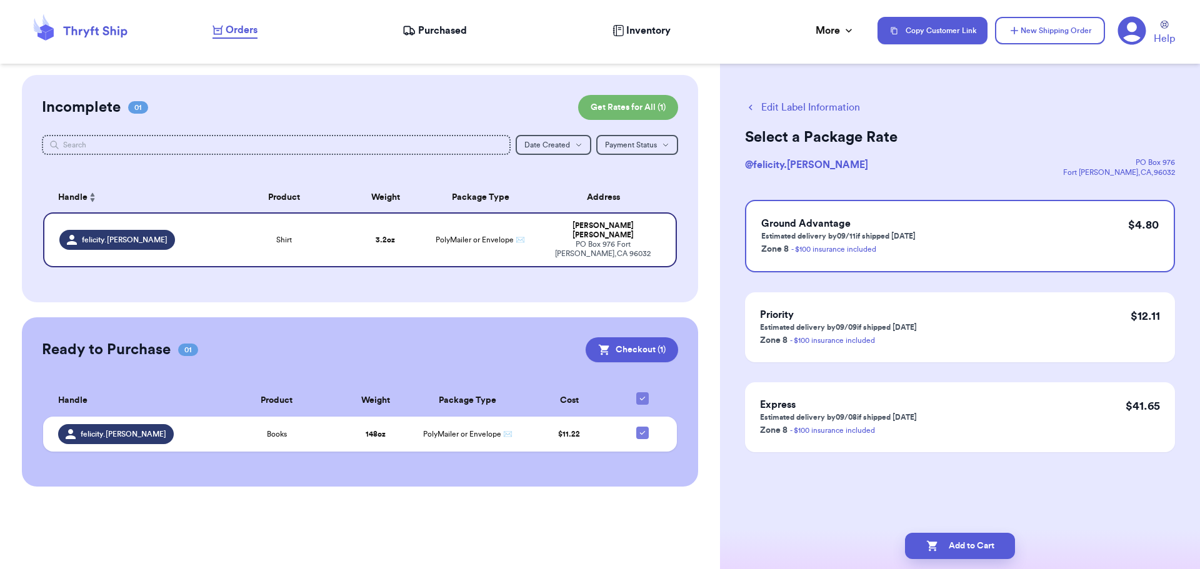
scroll to position [0, 0]
click at [991, 554] on button "Add to Cart" at bounding box center [960, 546] width 110 height 26
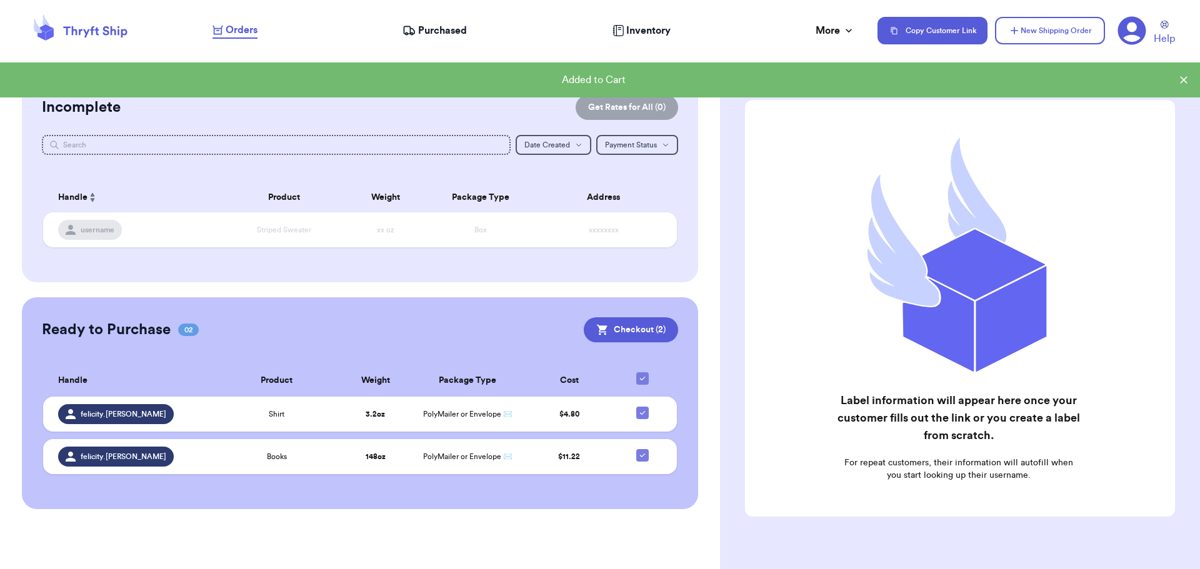
click at [434, 32] on span "Purchased" at bounding box center [442, 30] width 49 height 15
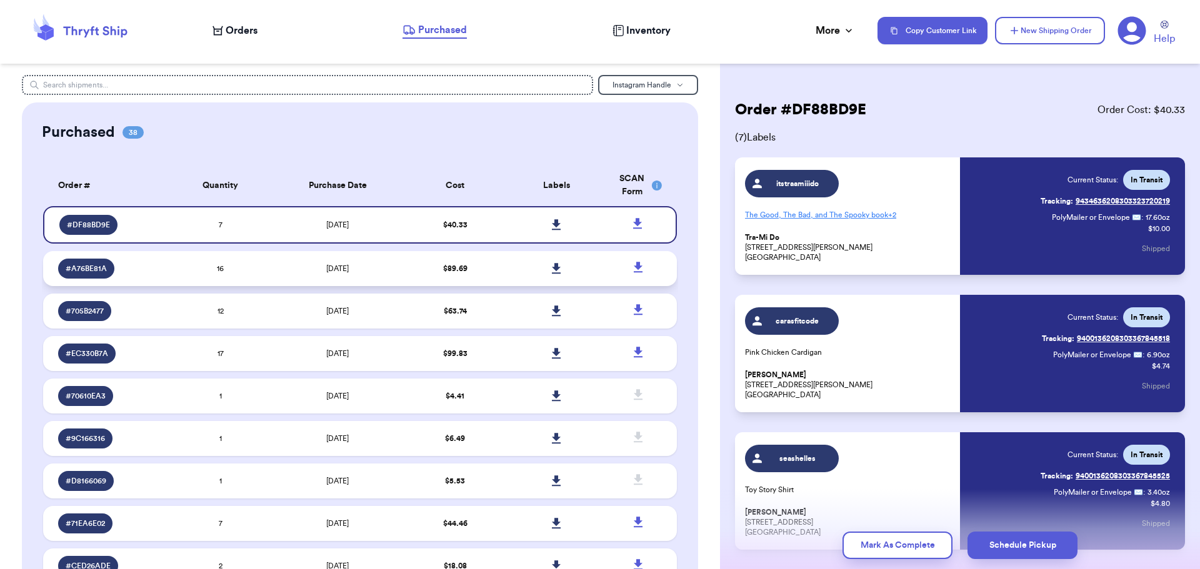
click at [339, 262] on td "[DATE]" at bounding box center [337, 268] width 133 height 35
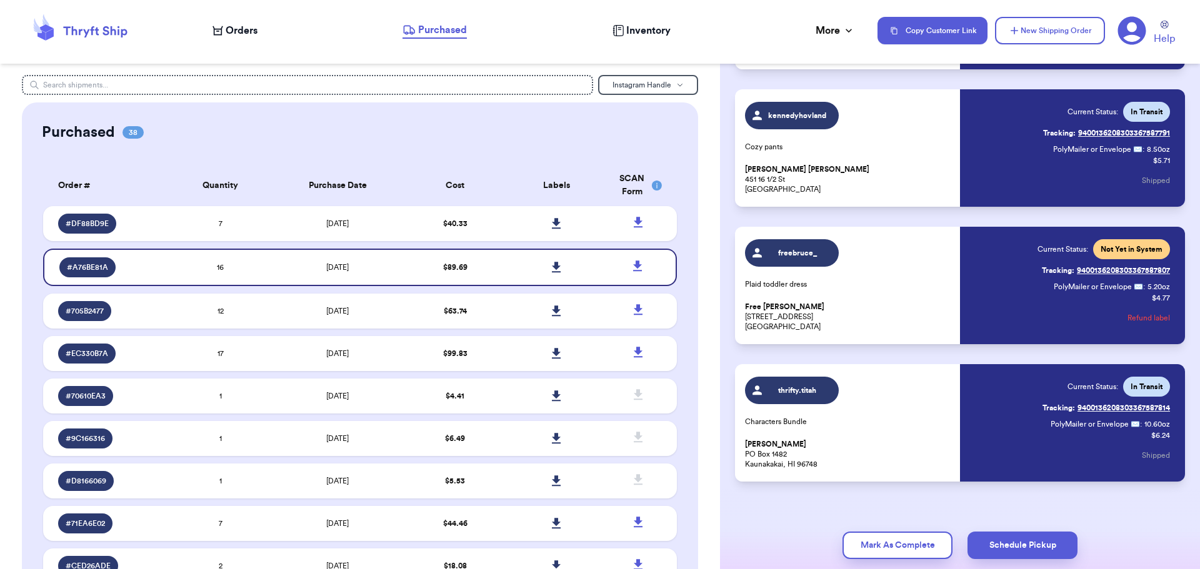
scroll to position [1857, 0]
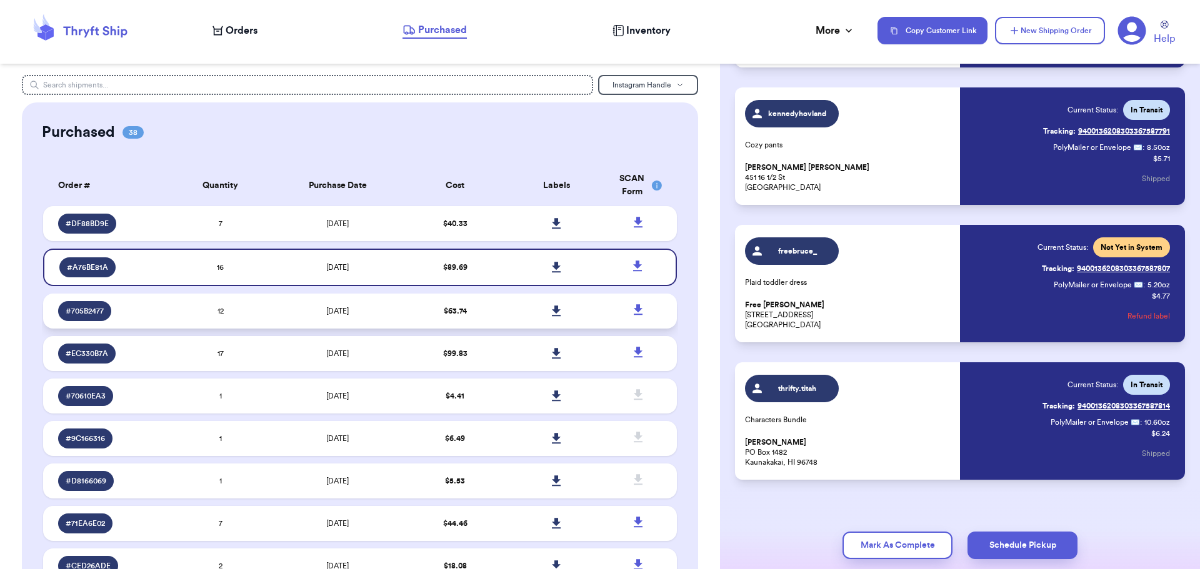
click at [247, 301] on td "12" at bounding box center [220, 311] width 101 height 35
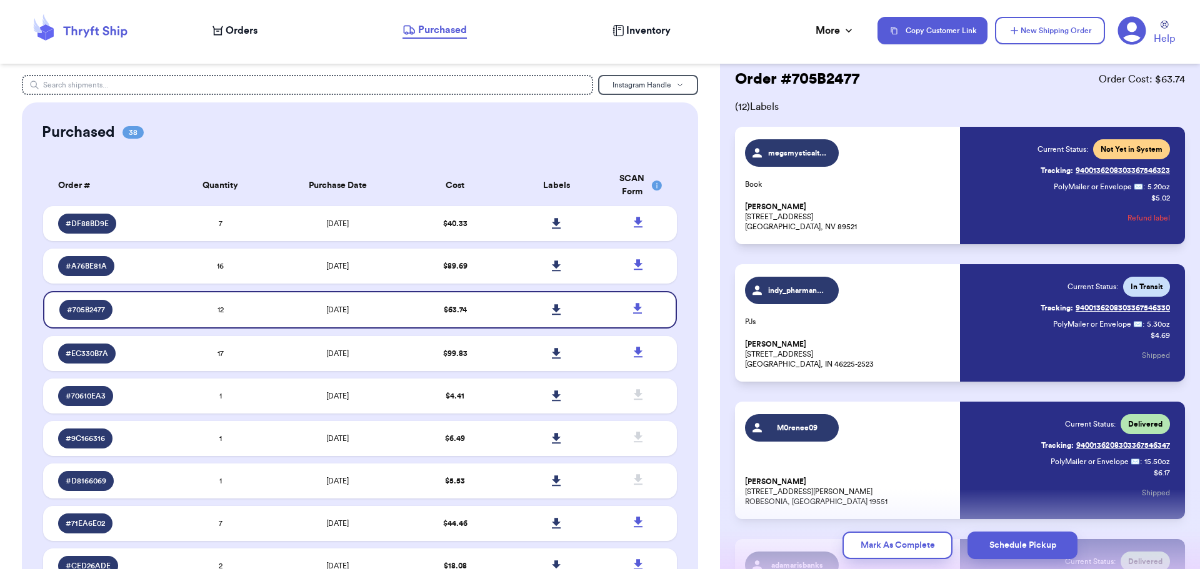
scroll to position [30, 0]
click at [1139, 219] on button "Refund label" at bounding box center [1148, 218] width 42 height 27
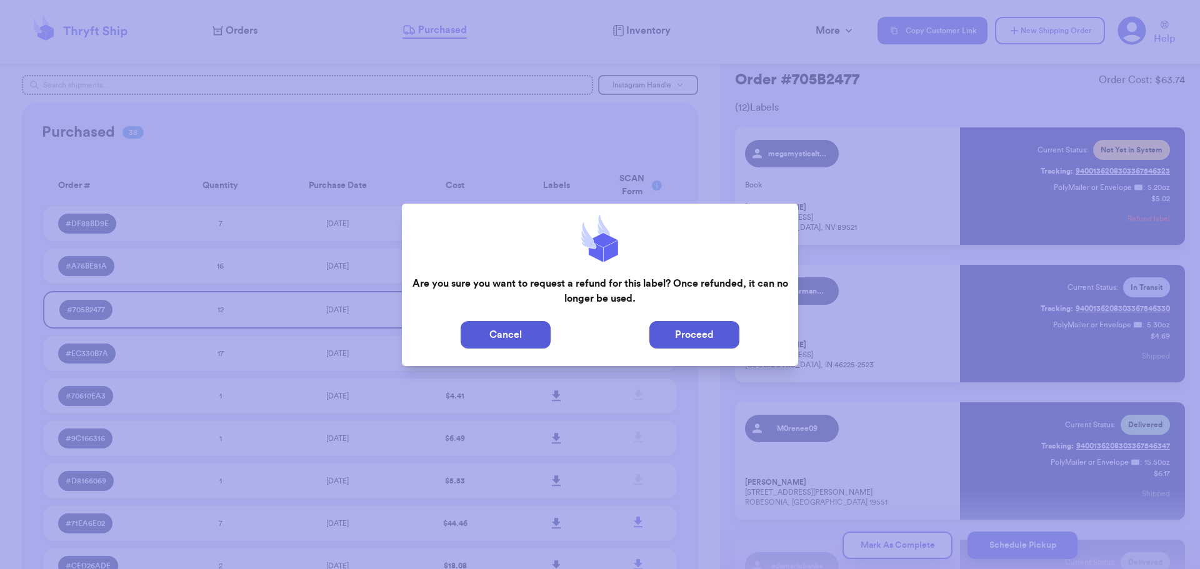
click at [686, 334] on button "Proceed" at bounding box center [694, 334] width 90 height 27
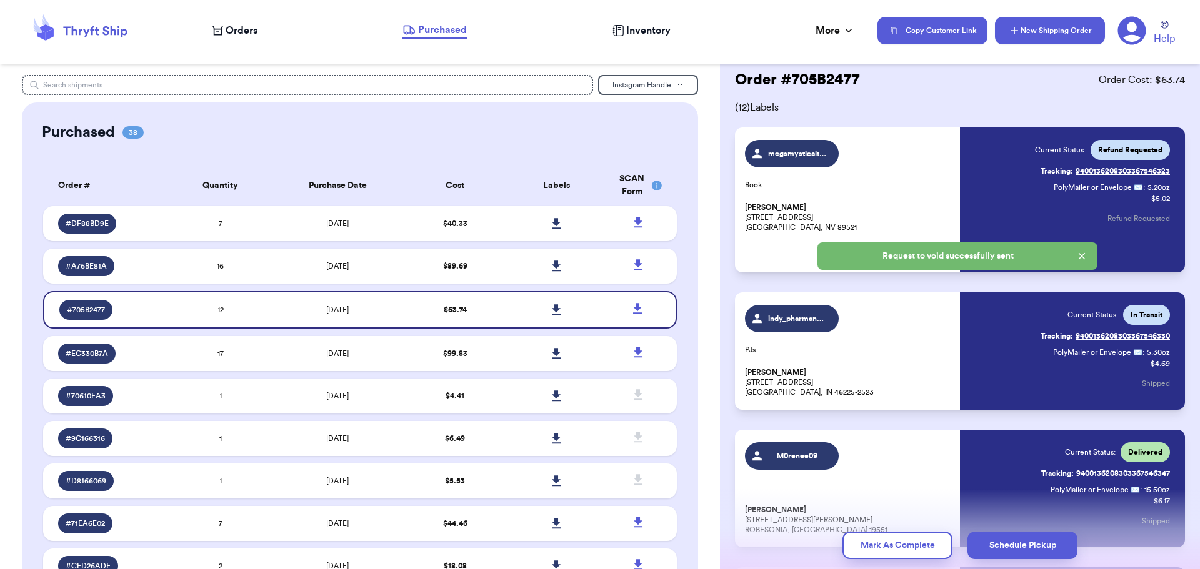
click at [1031, 40] on button "New Shipping Order" at bounding box center [1050, 30] width 110 height 27
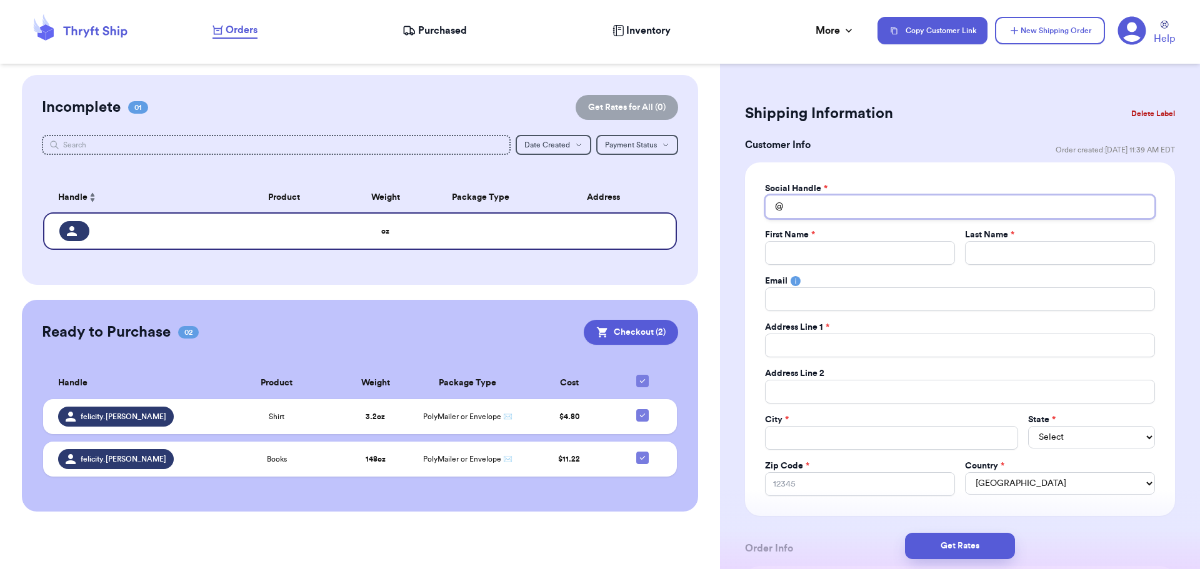
click at [801, 209] on input "Total Amount Paid" at bounding box center [960, 207] width 390 height 24
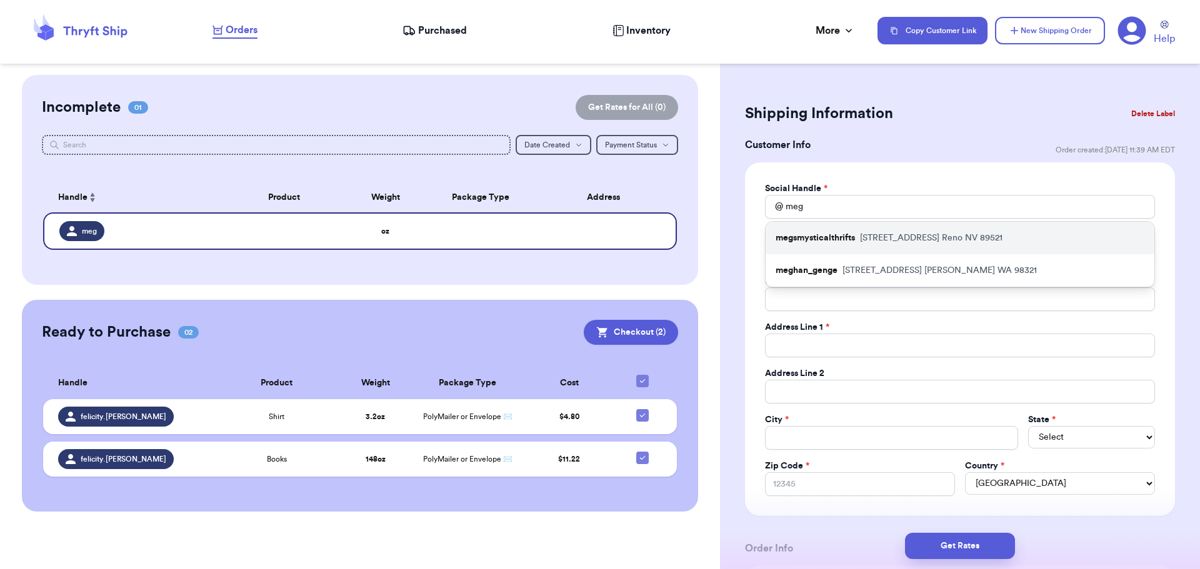
click at [846, 233] on p "megsmysticalthrifts" at bounding box center [815, 238] width 79 height 12
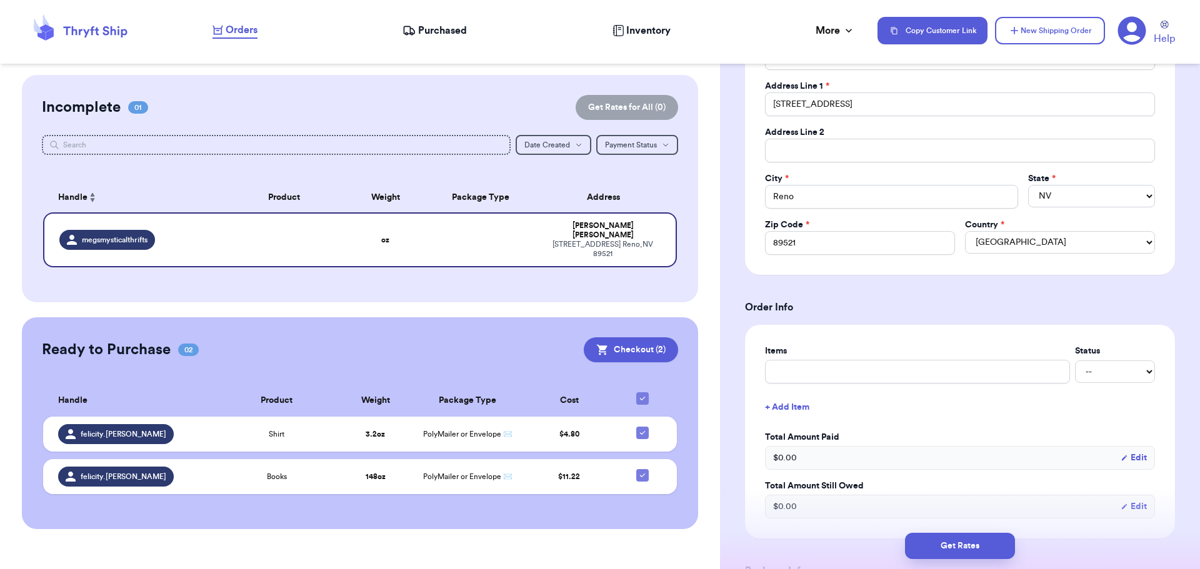
scroll to position [242, 0]
click at [846, 369] on input "text" at bounding box center [917, 371] width 305 height 24
click at [749, 376] on div "Items Status Book -- Paid Owes + Add Item Total Amount Paid $ 0.00 Edit Total A…" at bounding box center [960, 431] width 430 height 214
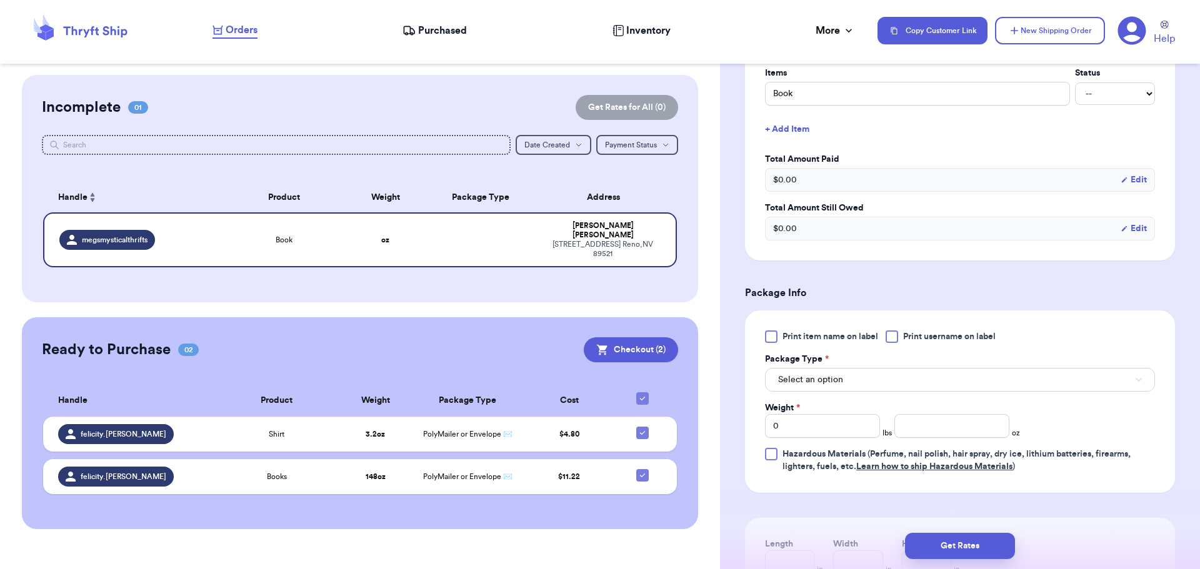
scroll to position [521, 0]
click at [793, 375] on span "Select an option" at bounding box center [810, 378] width 65 height 12
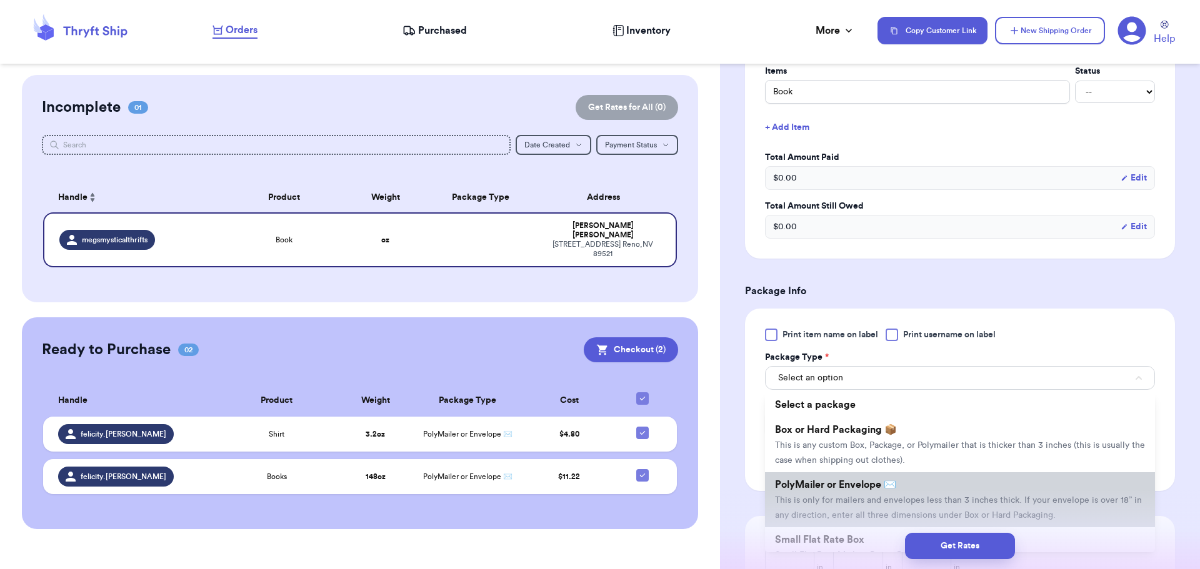
click at [849, 507] on li "PolyMailer or Envelope ✉️ This is only for mailers and envelopes less than 3 in…" at bounding box center [960, 499] width 390 height 55
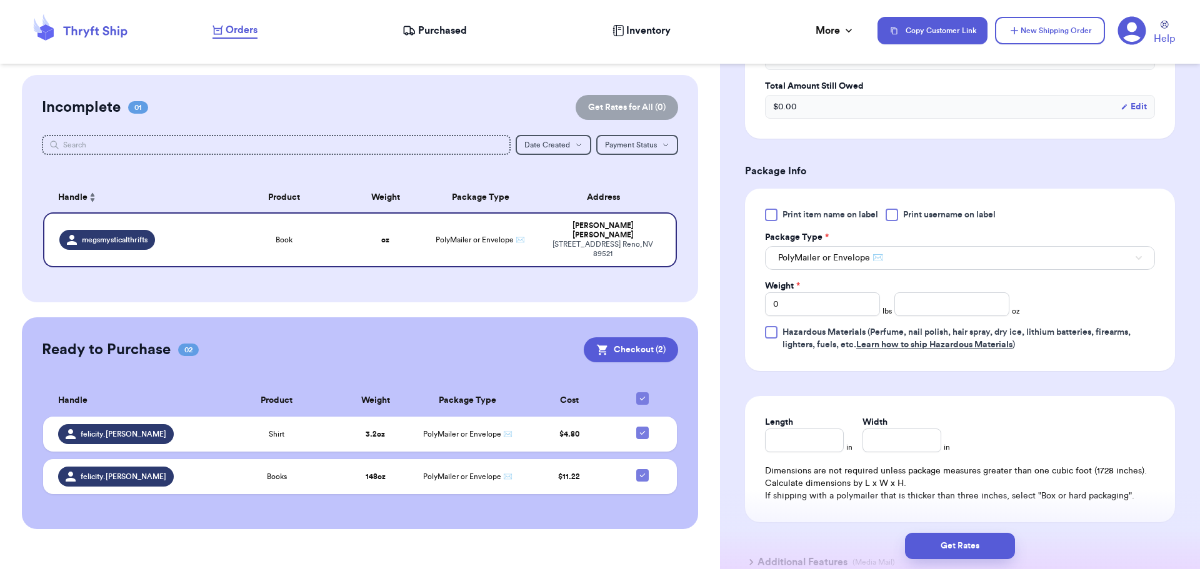
scroll to position [642, 0]
click at [909, 307] on input "number" at bounding box center [951, 304] width 115 height 24
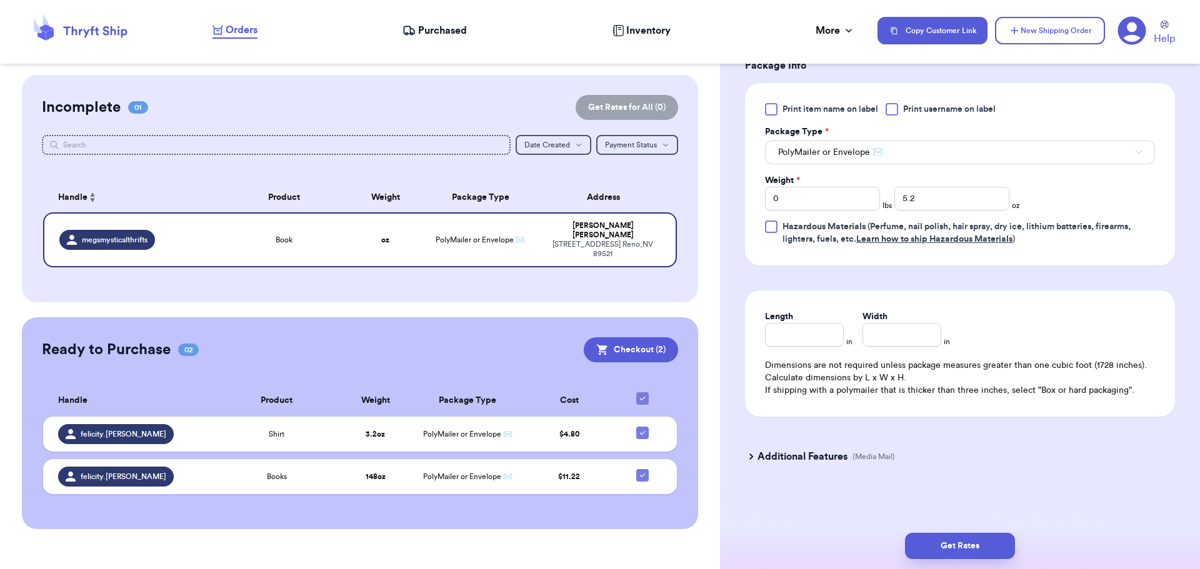
click at [791, 457] on h3 "Additional Features" at bounding box center [802, 456] width 90 height 15
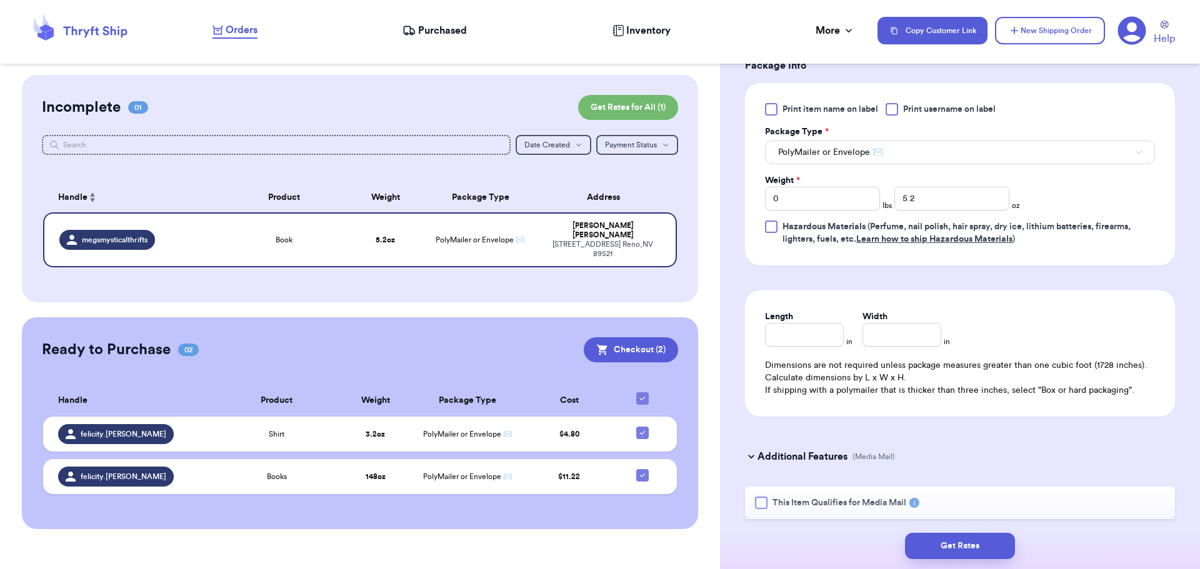
click at [751, 506] on div "This Item Qualifies for Media Mail" at bounding box center [960, 503] width 430 height 32
click at [757, 501] on div at bounding box center [761, 503] width 12 height 12
click at [0, 0] on input "This Item Qualifies for Media Mail" at bounding box center [0, 0] width 0 height 0
click at [945, 542] on button "Get Rates" at bounding box center [960, 546] width 110 height 26
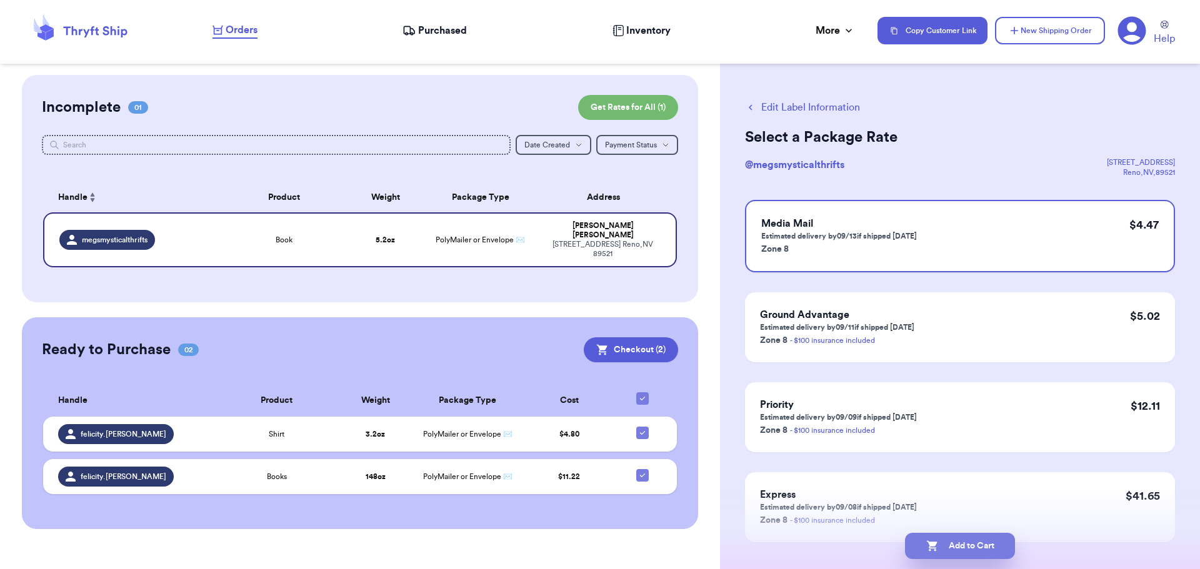
click at [974, 549] on button "Add to Cart" at bounding box center [960, 546] width 110 height 26
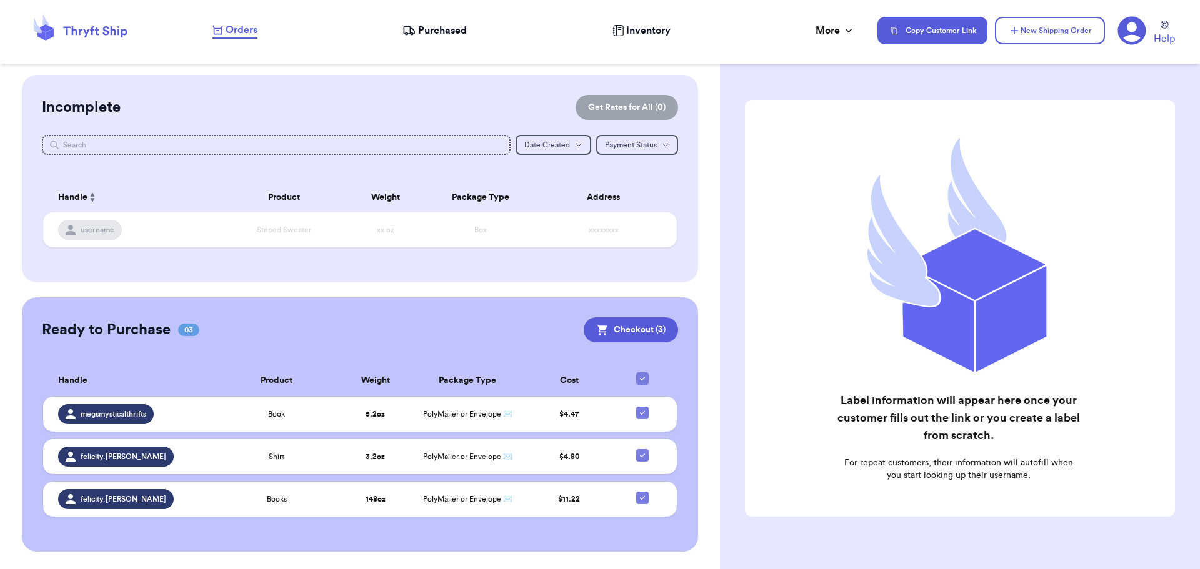
click at [596, 314] on div "Ready to Purchase 03 Checkout ( 3 ) Checkout ( 3 ) Handle Product Weight Packag…" at bounding box center [360, 424] width 677 height 254
click at [612, 325] on button "Checkout ( 3 )" at bounding box center [631, 329] width 94 height 25
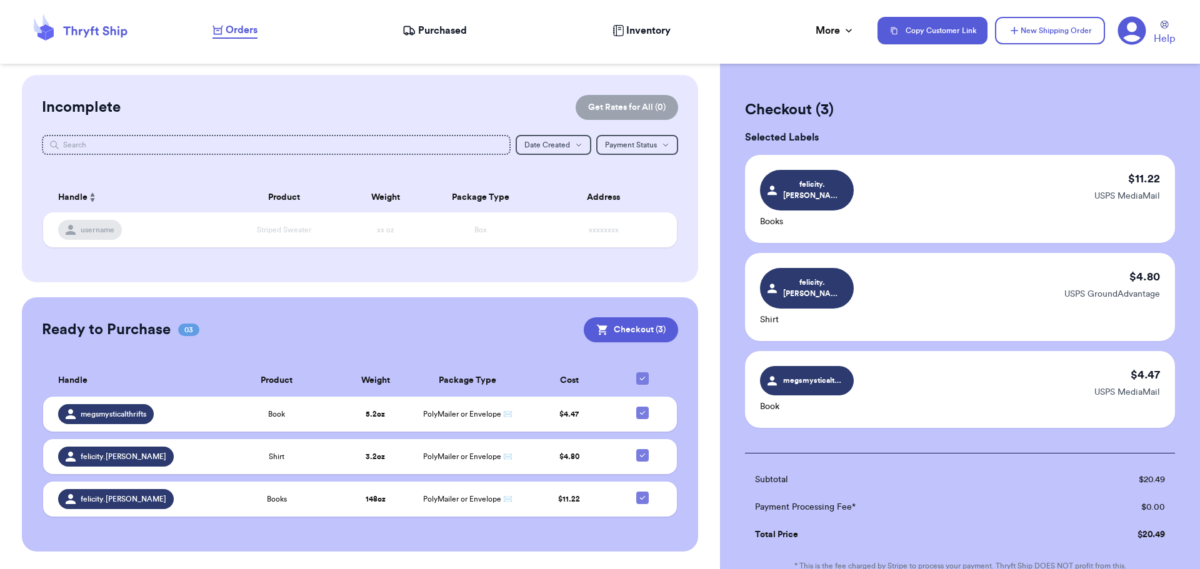
scroll to position [156, 0]
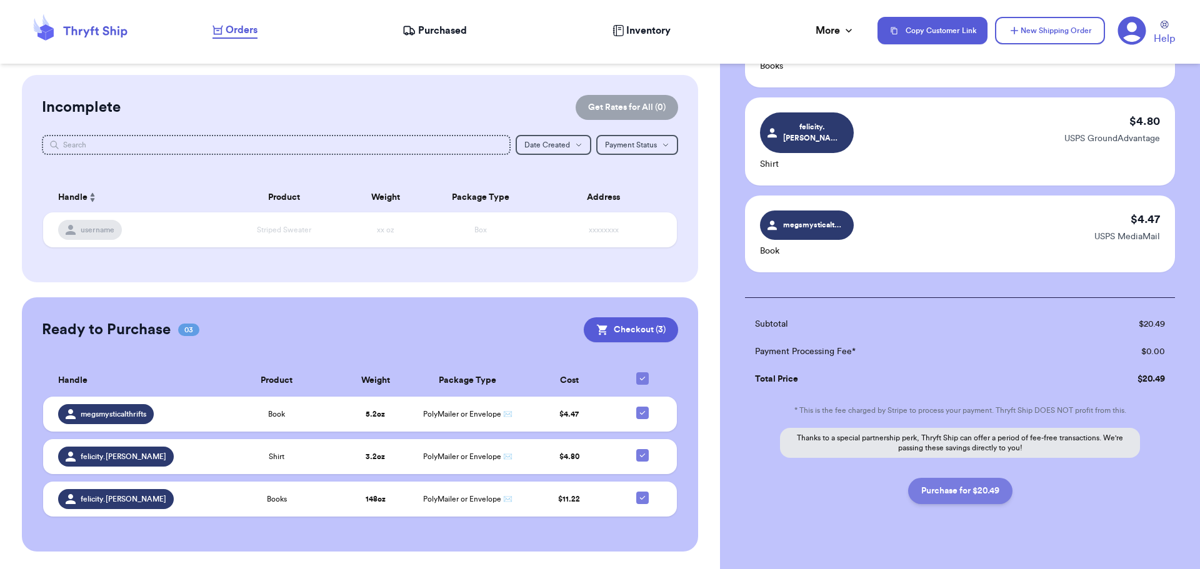
click at [980, 478] on button "Purchase for $20.49" at bounding box center [960, 491] width 104 height 26
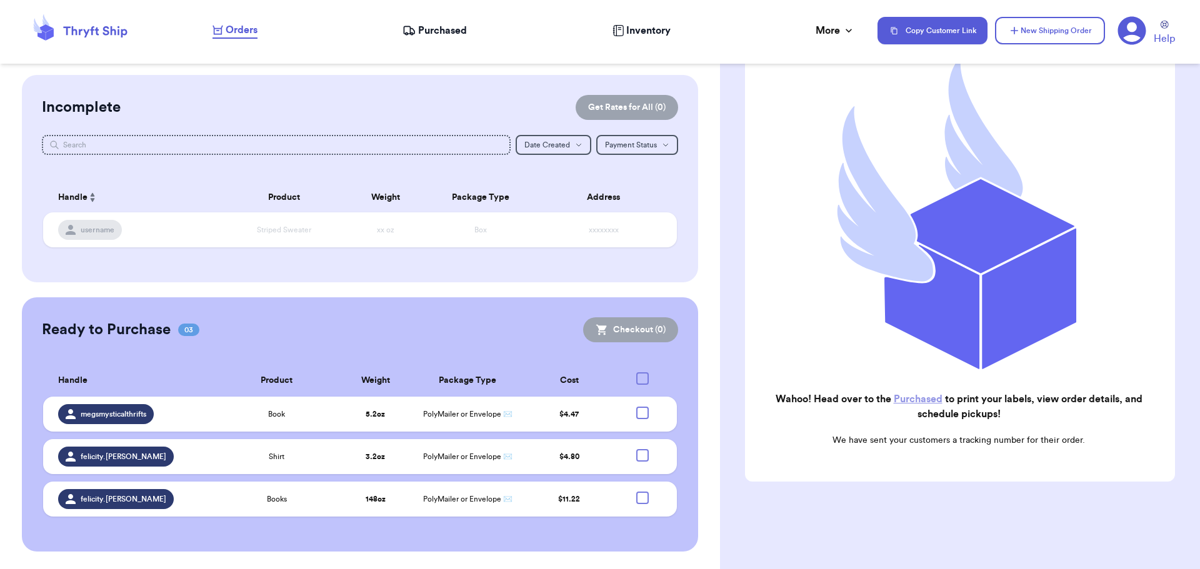
scroll to position [129, 0]
